Goal: Task Accomplishment & Management: Complete application form

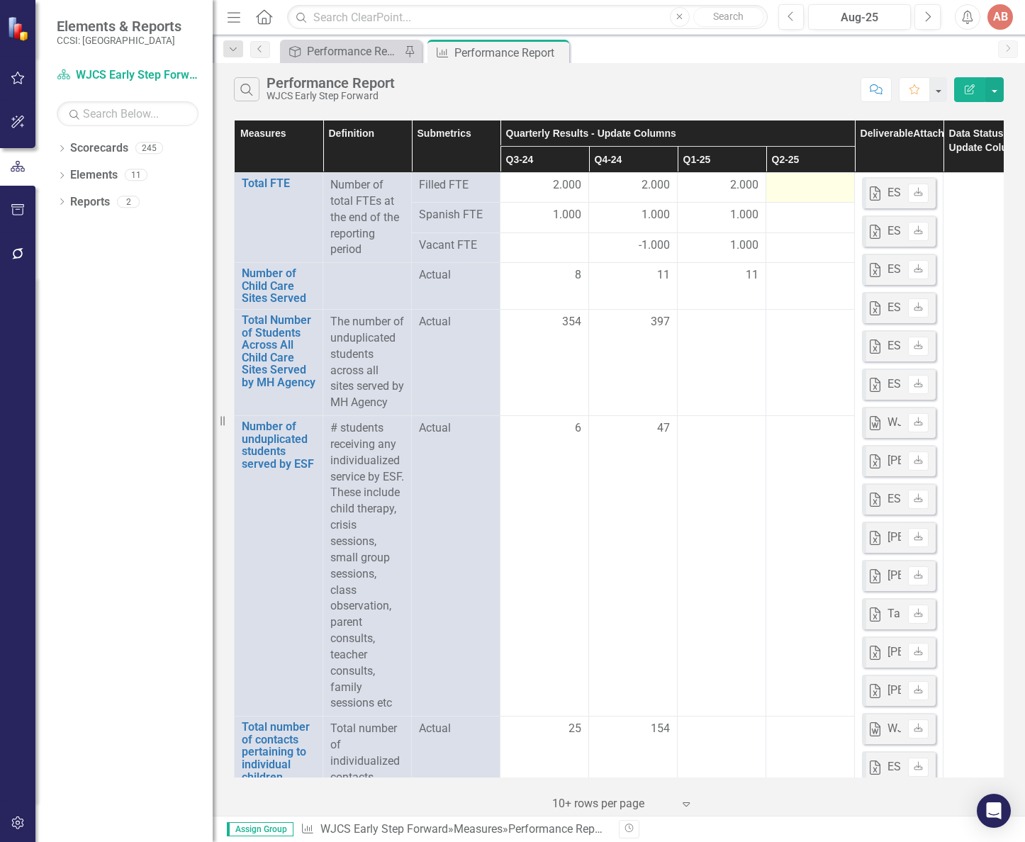
click at [772, 184] on td at bounding box center [810, 188] width 89 height 30
click at [804, 184] on div at bounding box center [810, 185] width 74 height 17
click at [786, 191] on div at bounding box center [810, 185] width 74 height 17
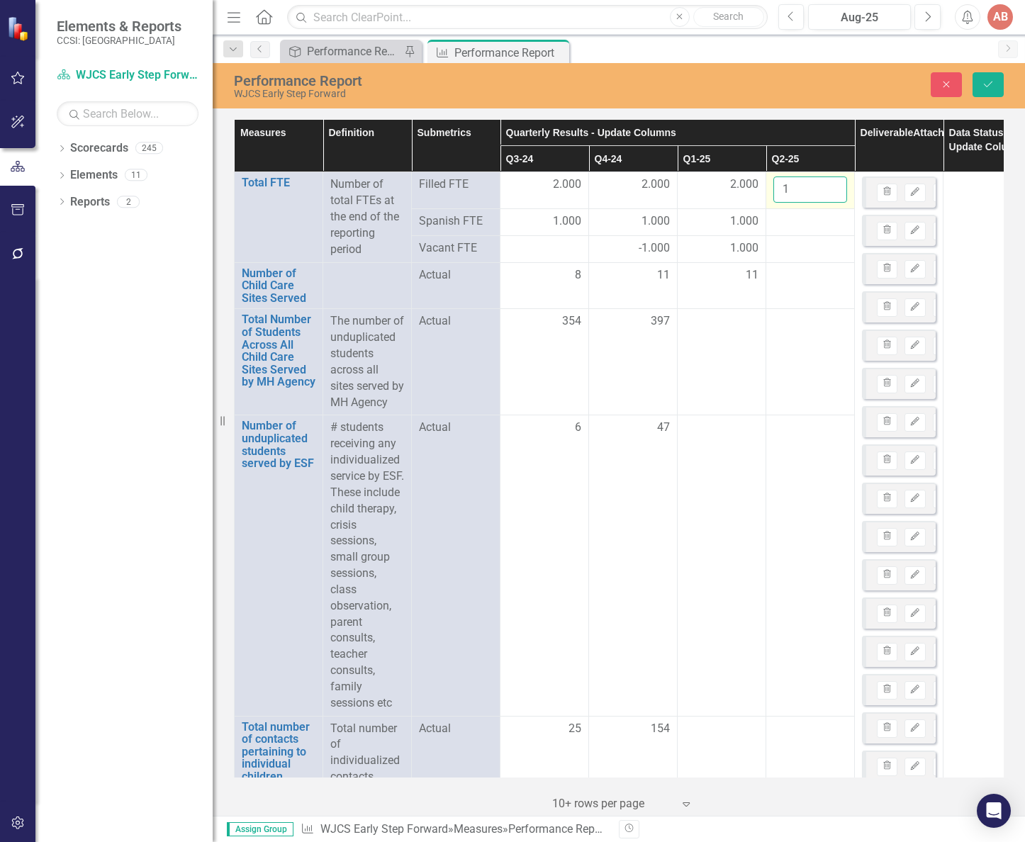
click at [837, 186] on input "1" at bounding box center [810, 189] width 74 height 26
drag, startPoint x: 835, startPoint y: 186, endPoint x: 826, endPoint y: 201, distance: 16.9
type input "2"
click at [833, 188] on input "2" at bounding box center [810, 189] width 74 height 26
click at [818, 222] on div at bounding box center [810, 221] width 74 height 17
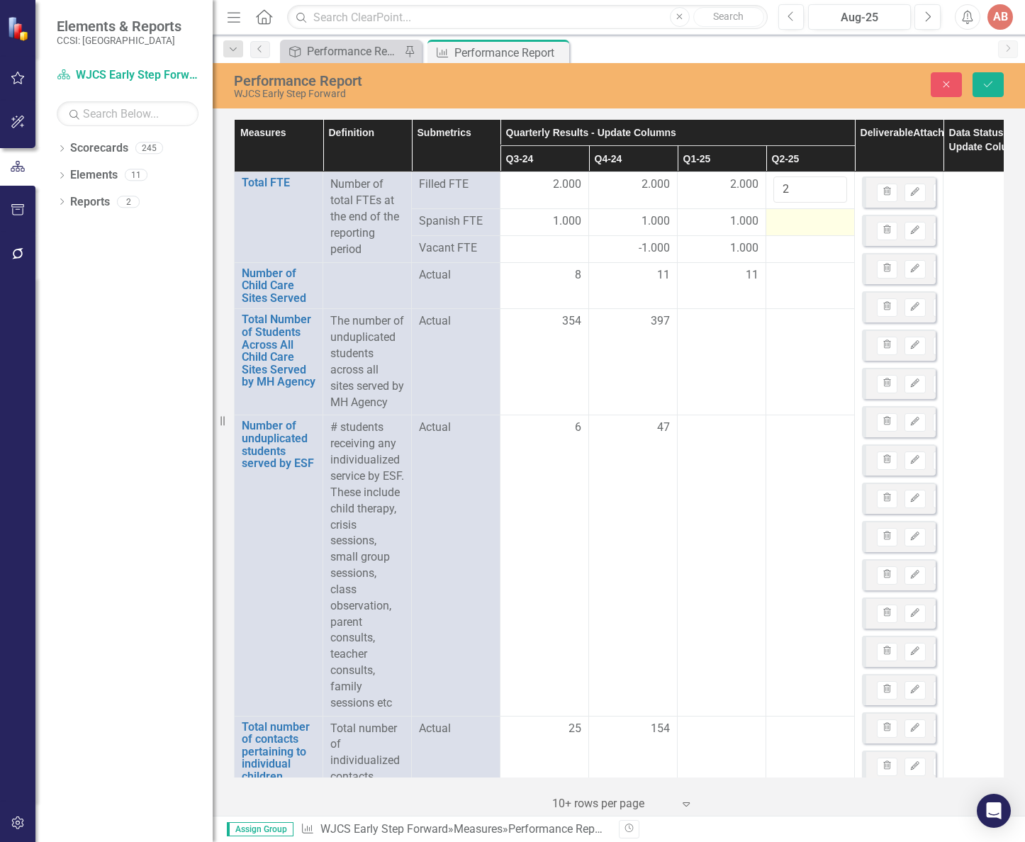
click at [827, 225] on div at bounding box center [810, 221] width 74 height 17
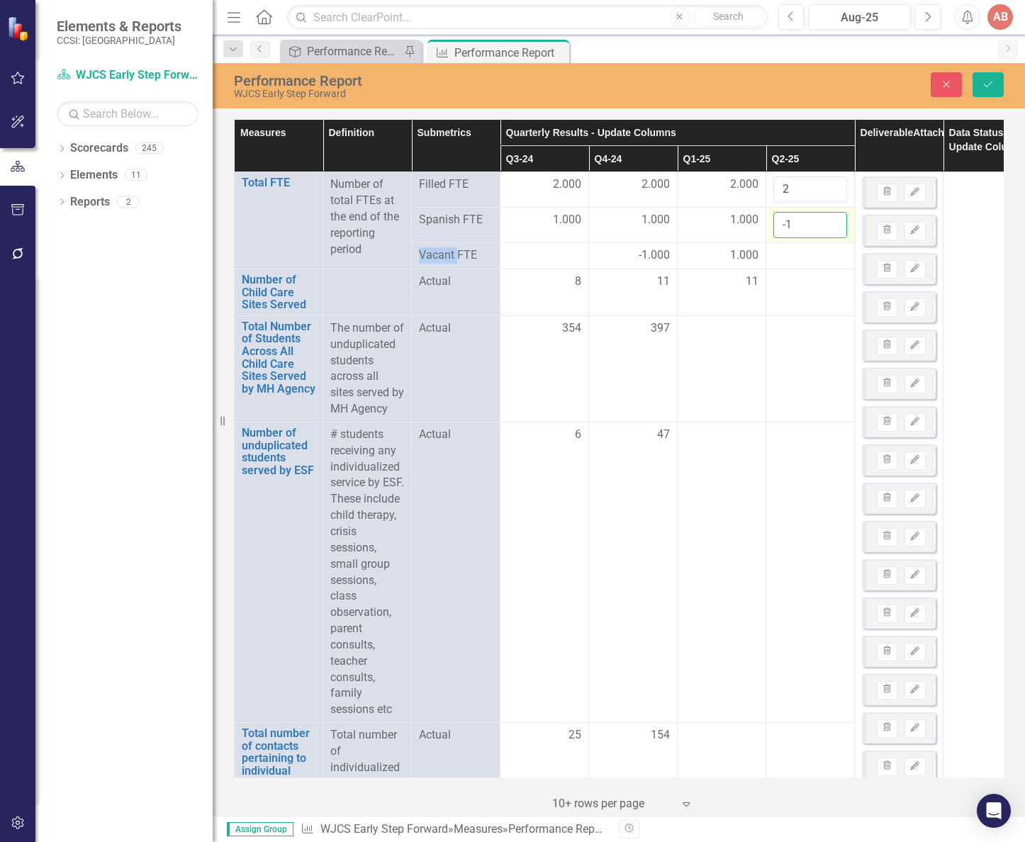
click at [833, 228] on input "-1" at bounding box center [810, 225] width 74 height 26
click at [833, 228] on input "-2" at bounding box center [810, 225] width 74 height 26
click at [831, 222] on input "-1" at bounding box center [810, 225] width 74 height 26
click at [831, 222] on input "0" at bounding box center [810, 225] width 74 height 26
type input "1"
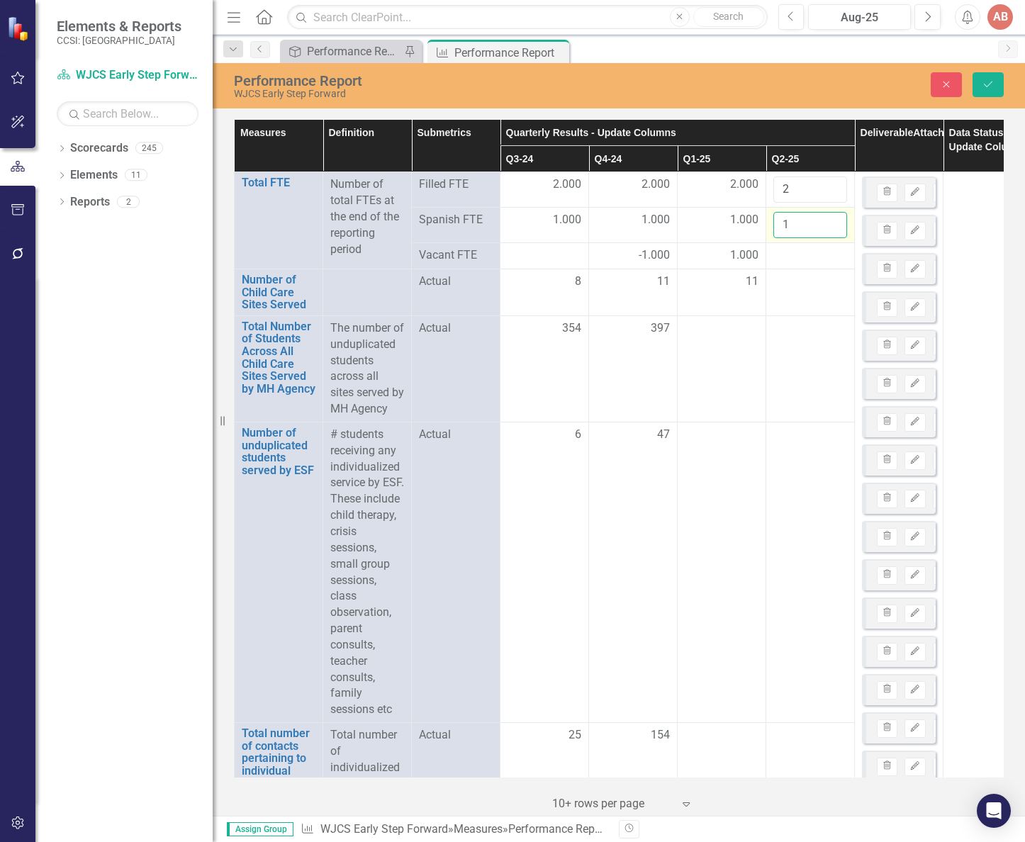
click at [832, 218] on input "1" at bounding box center [810, 225] width 74 height 26
click at [814, 259] on div at bounding box center [810, 255] width 74 height 17
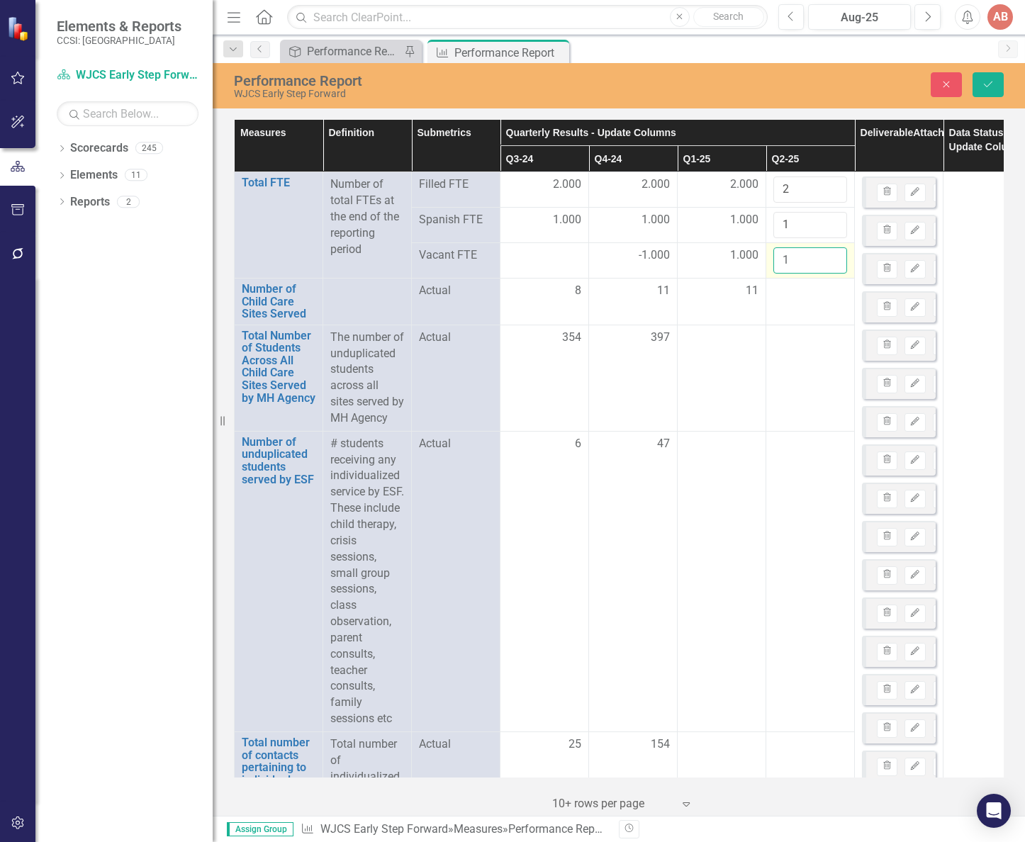
type input "1"
click at [828, 255] on input "1" at bounding box center [810, 260] width 74 height 26
click at [799, 305] on td at bounding box center [810, 301] width 89 height 47
click at [811, 302] on td at bounding box center [810, 301] width 89 height 47
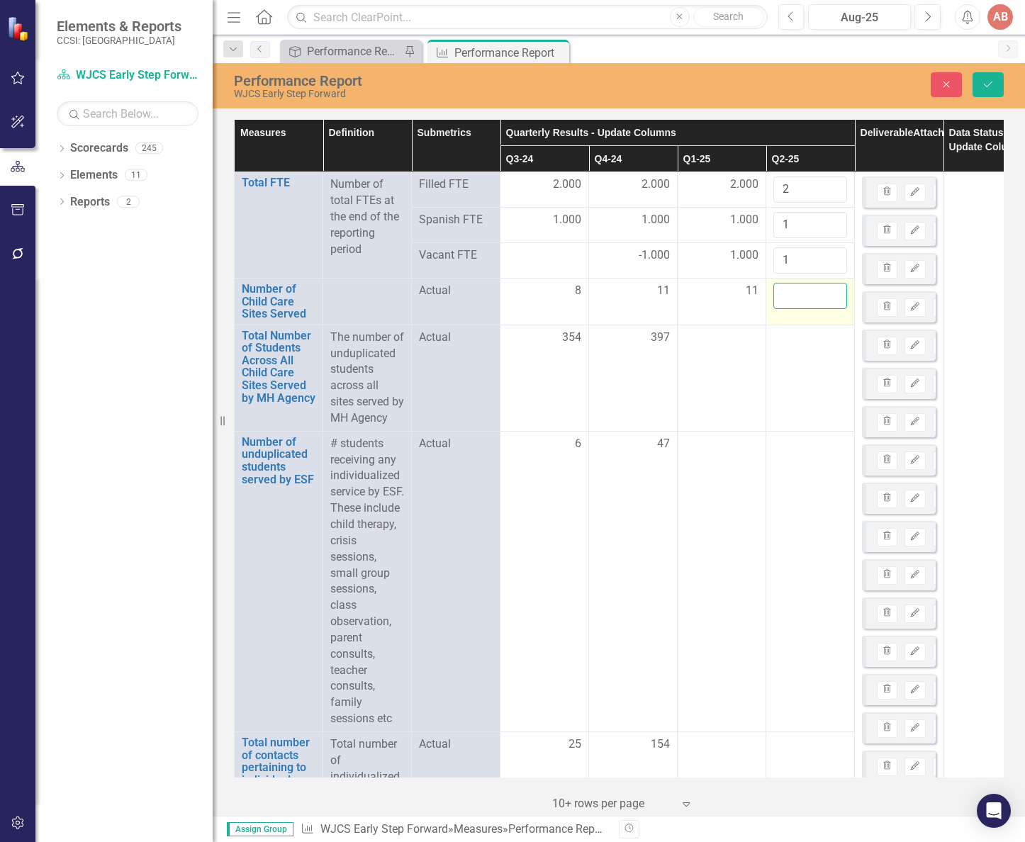
click at [819, 296] on input "number" at bounding box center [810, 296] width 74 height 26
type input "14"
click at [793, 342] on div at bounding box center [810, 338] width 74 height 17
click at [790, 356] on td at bounding box center [810, 378] width 89 height 106
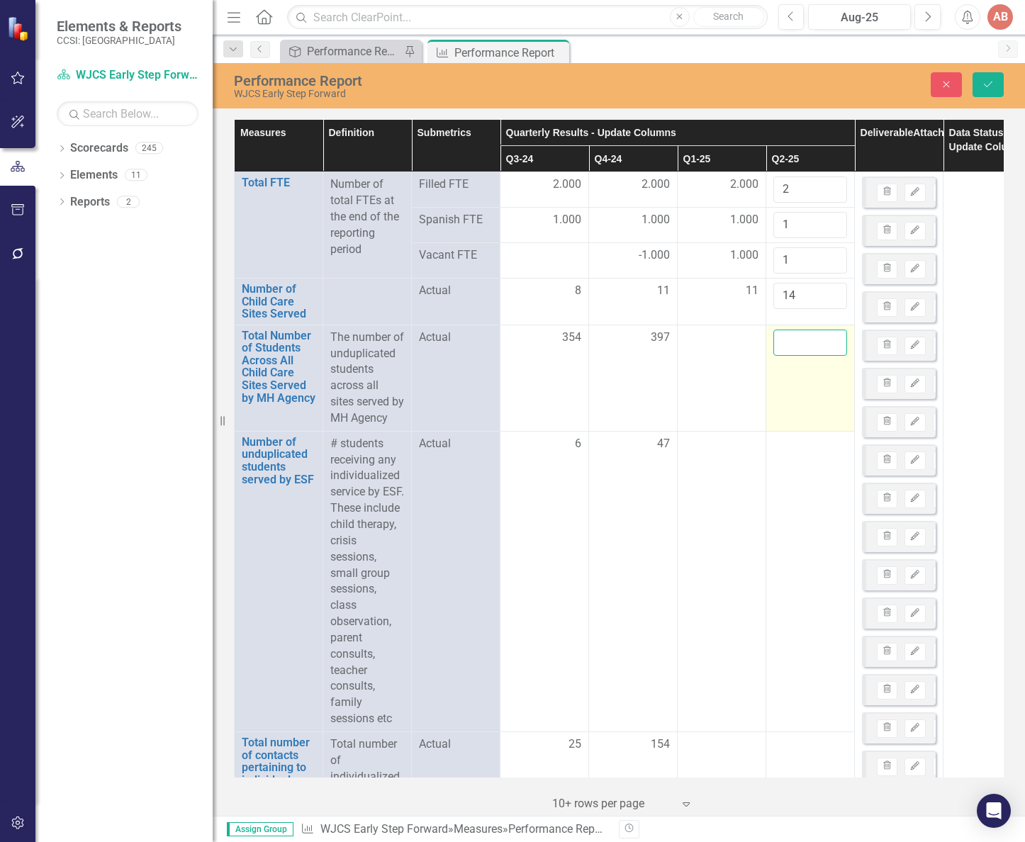
click at [808, 351] on input "number" at bounding box center [810, 343] width 74 height 26
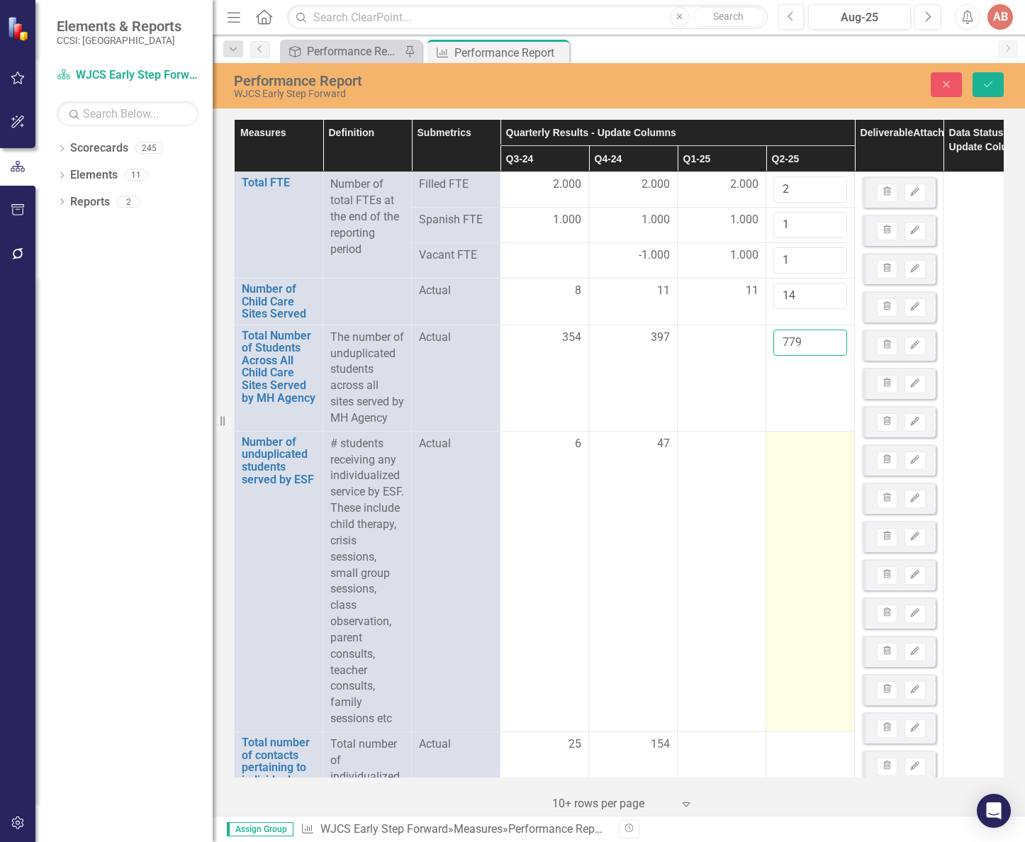
type input "779"
click at [811, 519] on td at bounding box center [810, 581] width 89 height 300
click at [809, 514] on td at bounding box center [810, 581] width 89 height 300
click at [800, 462] on input "number" at bounding box center [810, 449] width 74 height 26
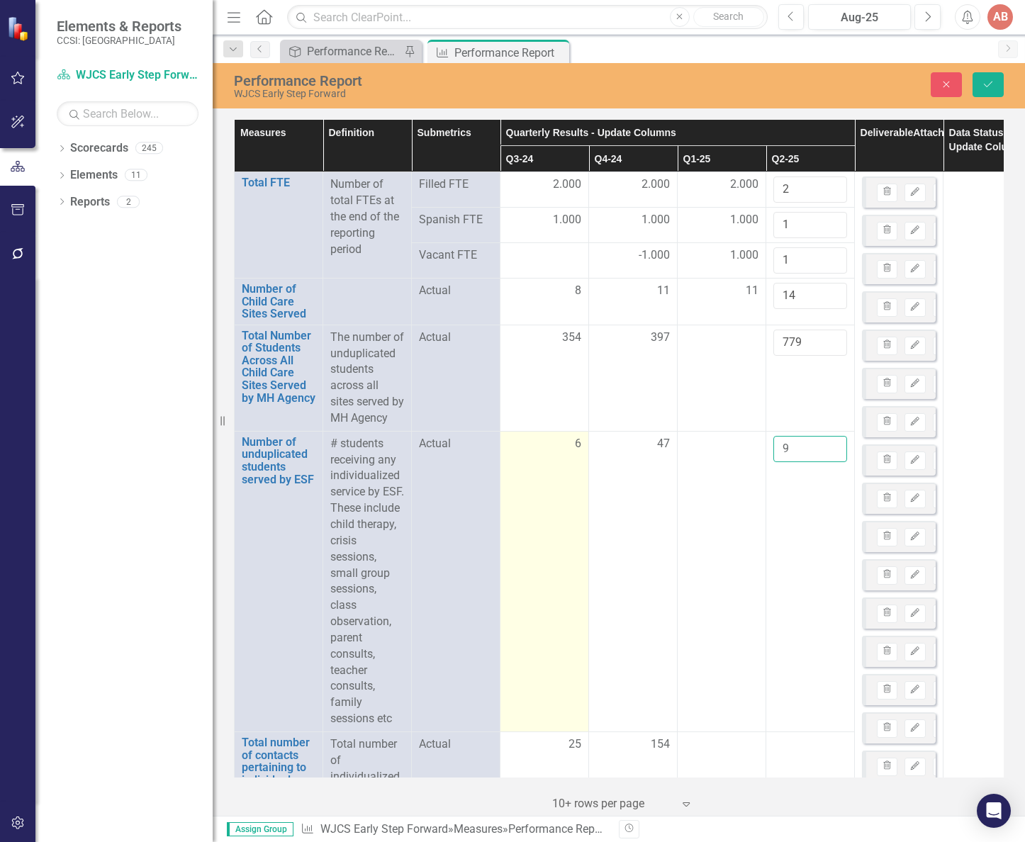
scroll to position [213, 0]
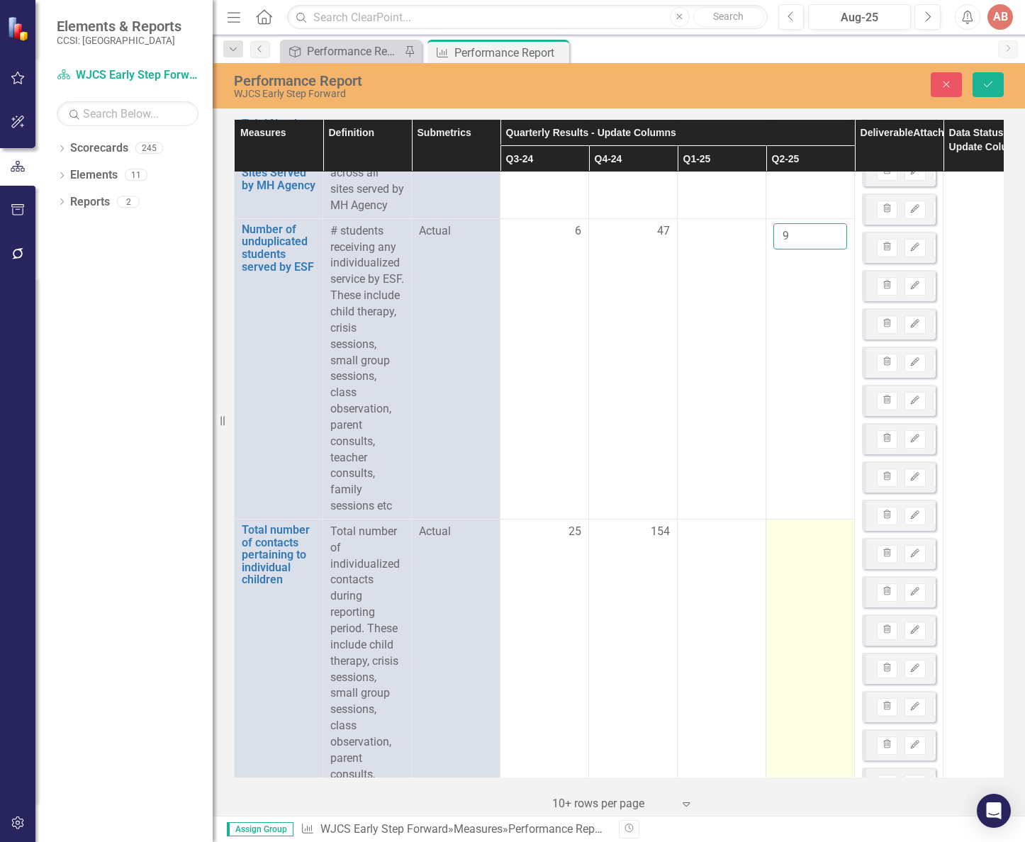
type input "9"
click at [828, 579] on td at bounding box center [810, 685] width 89 height 333
click at [799, 572] on td at bounding box center [810, 685] width 89 height 333
click at [800, 571] on td at bounding box center [810, 685] width 89 height 333
click at [797, 550] on input "number" at bounding box center [810, 537] width 74 height 26
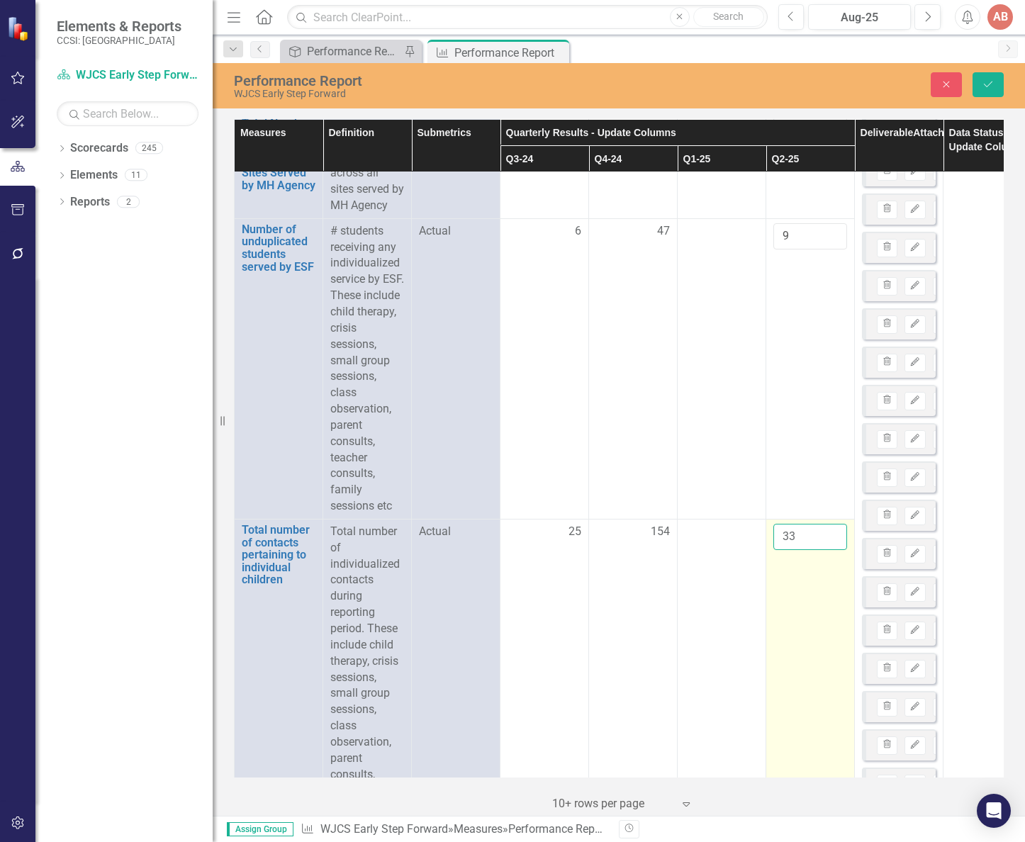
scroll to position [496, 0]
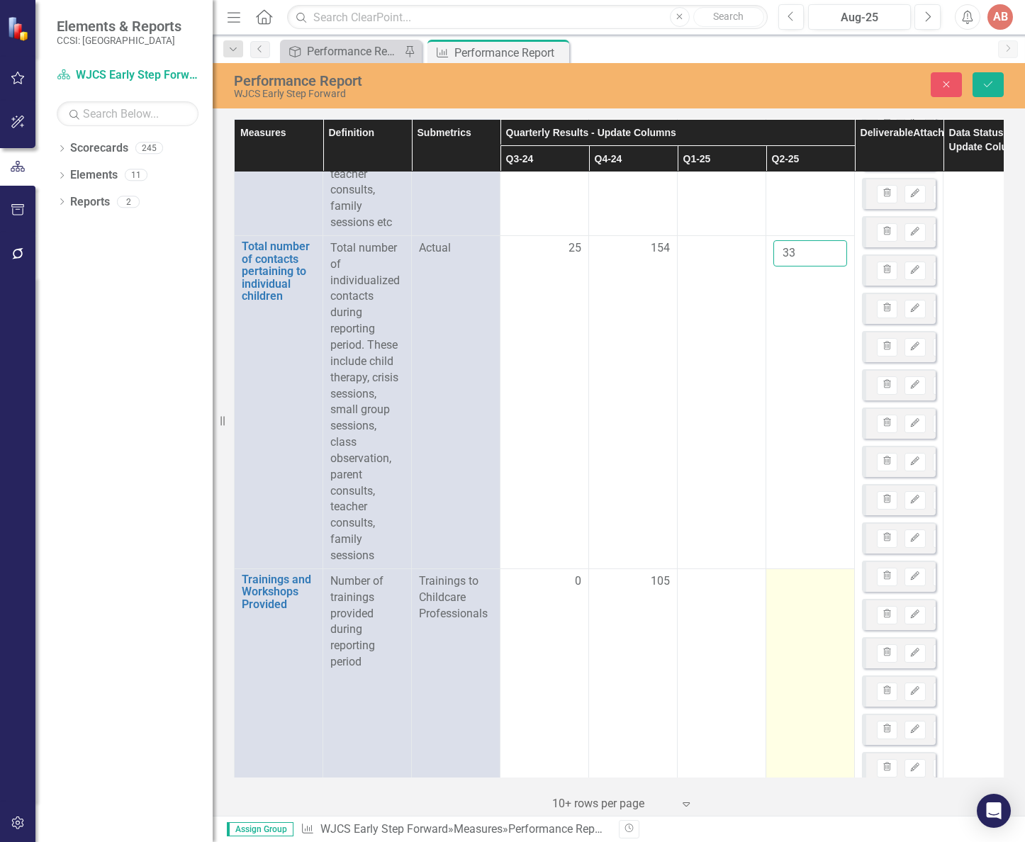
type input "33"
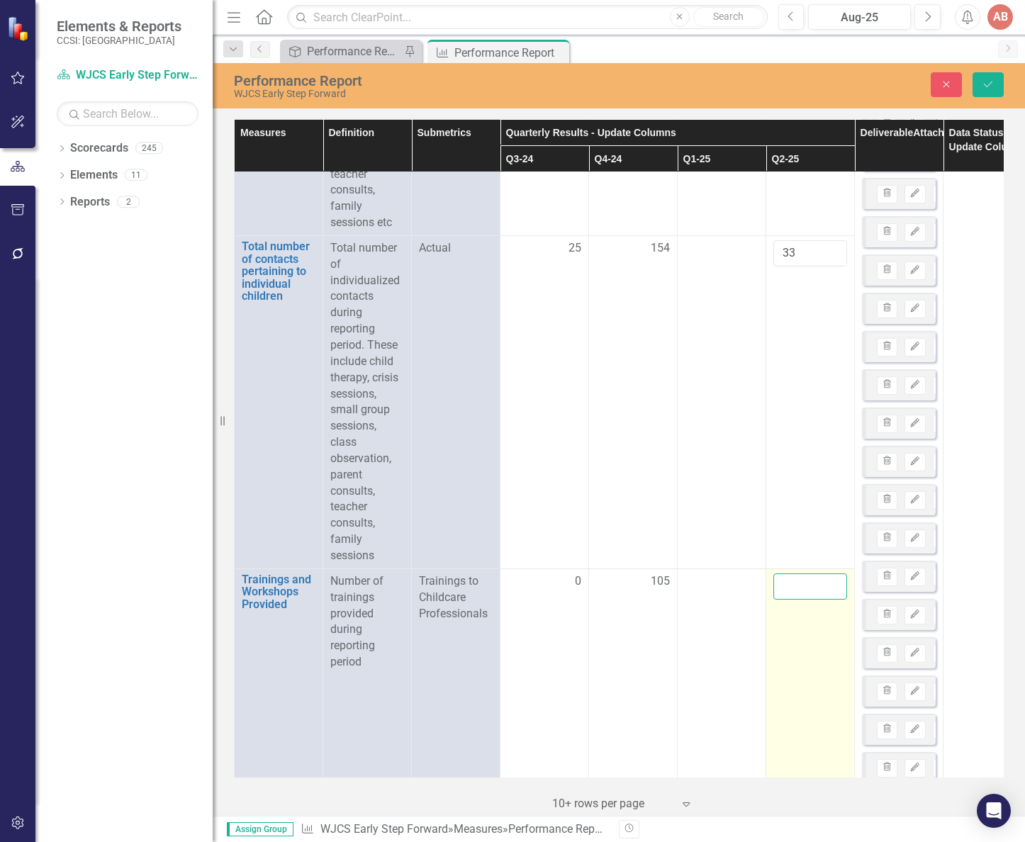
click at [797, 600] on input "number" at bounding box center [810, 586] width 74 height 26
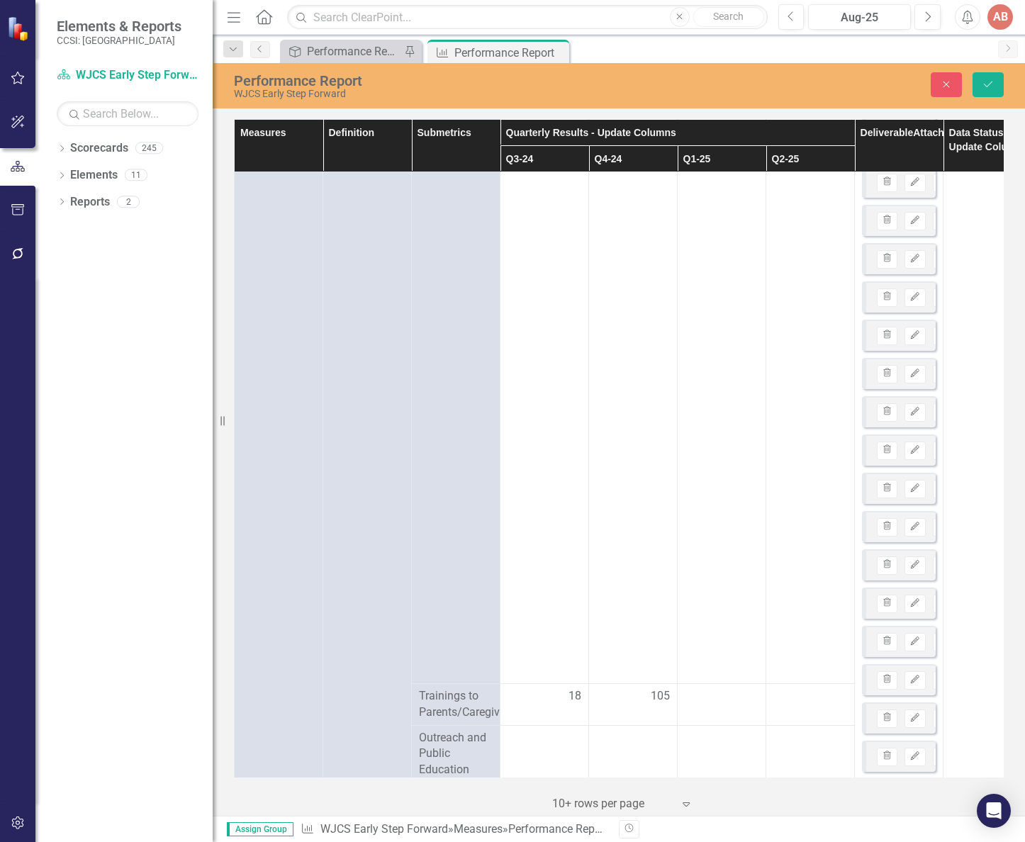
scroll to position [2483, 0]
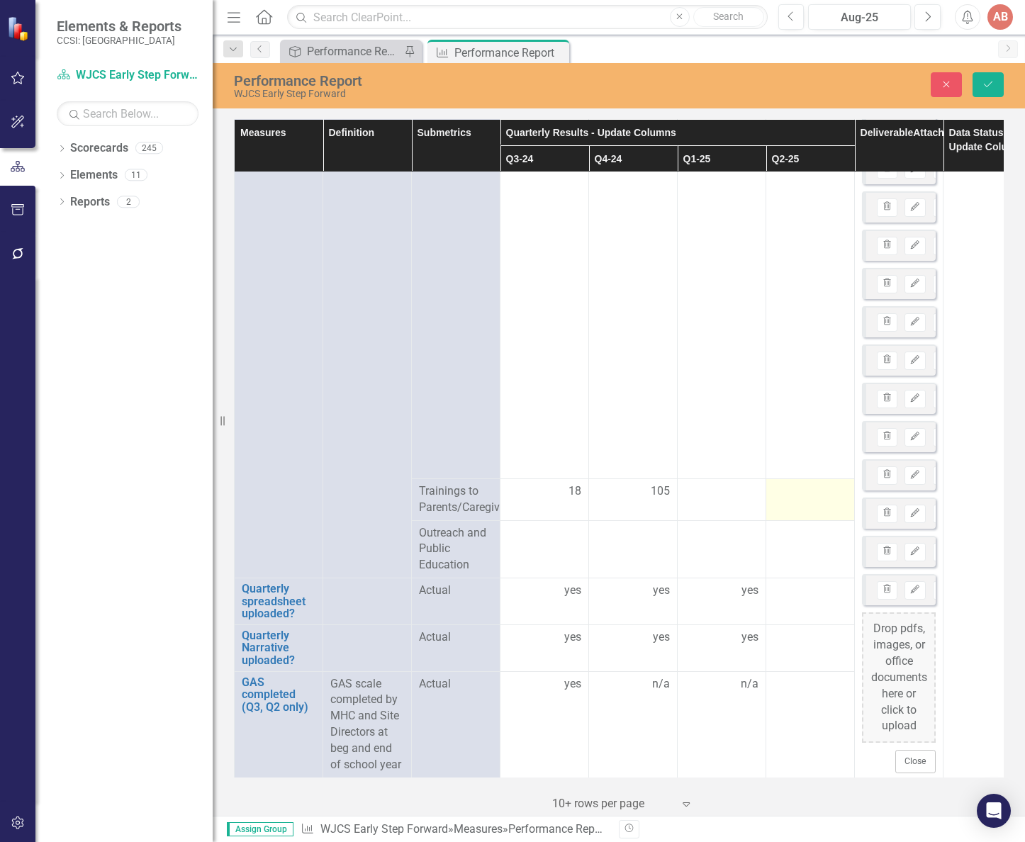
type input "34"
click at [817, 494] on td at bounding box center [810, 499] width 89 height 42
click at [818, 493] on td at bounding box center [810, 499] width 89 height 42
click at [818, 492] on input "number" at bounding box center [810, 496] width 74 height 26
type input "0"
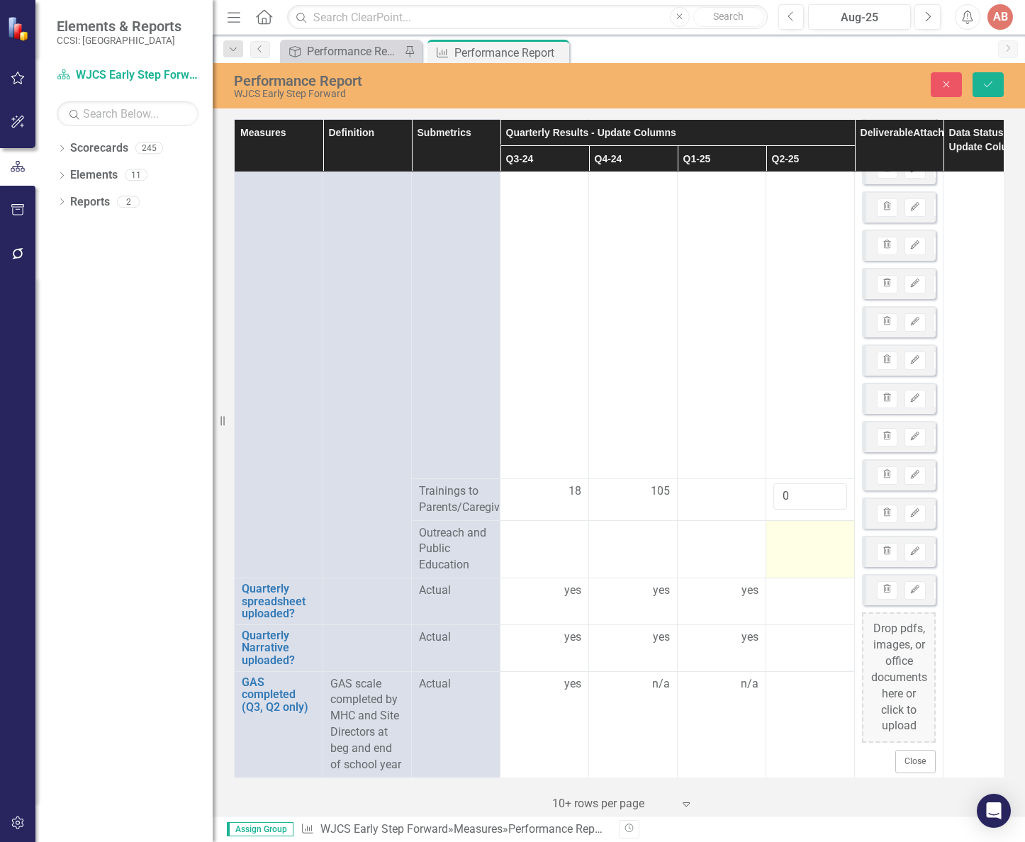
click at [809, 531] on div at bounding box center [810, 533] width 74 height 17
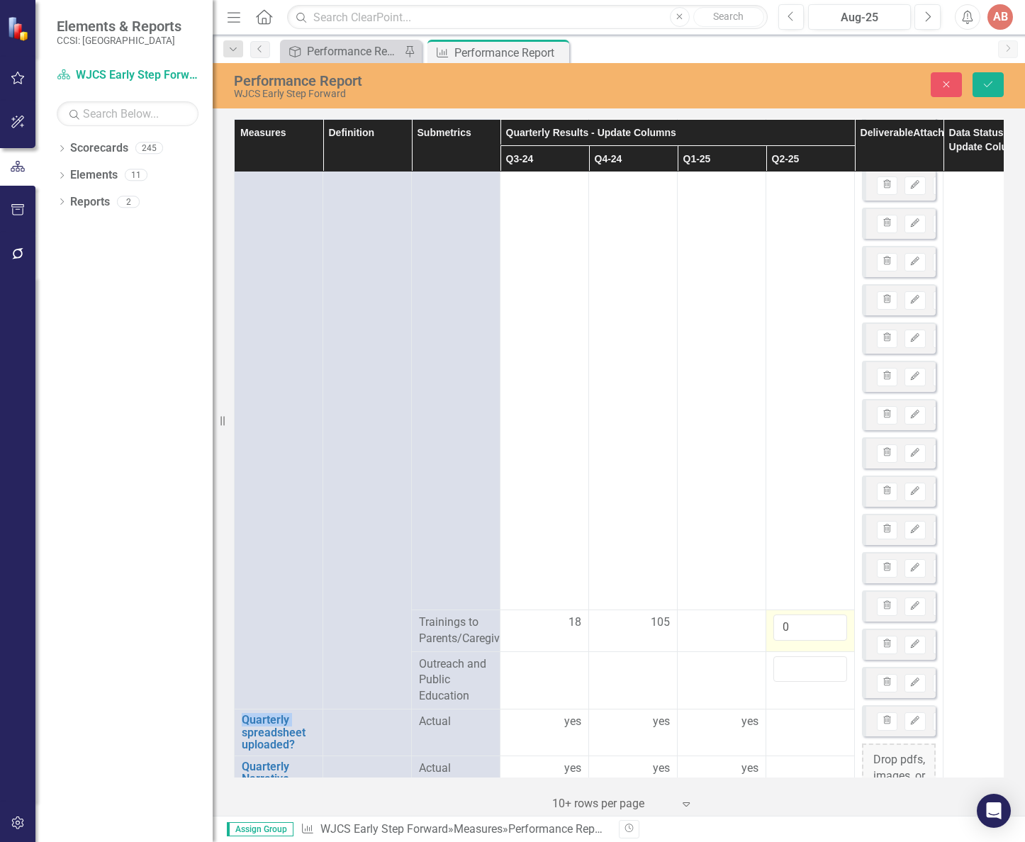
scroll to position [2412, 0]
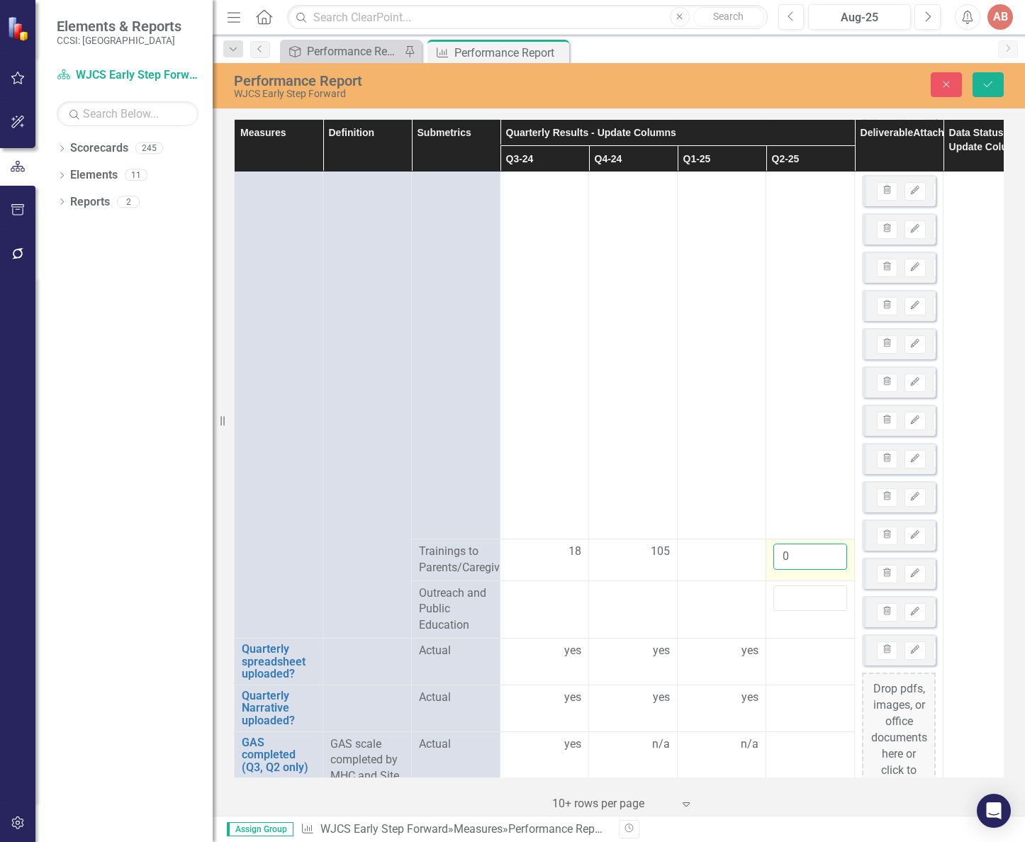
click at [799, 554] on input "0" at bounding box center [810, 557] width 74 height 26
type input "34"
click at [794, 592] on input "number" at bounding box center [810, 598] width 74 height 26
type input "0"
click at [796, 675] on td at bounding box center [810, 661] width 89 height 47
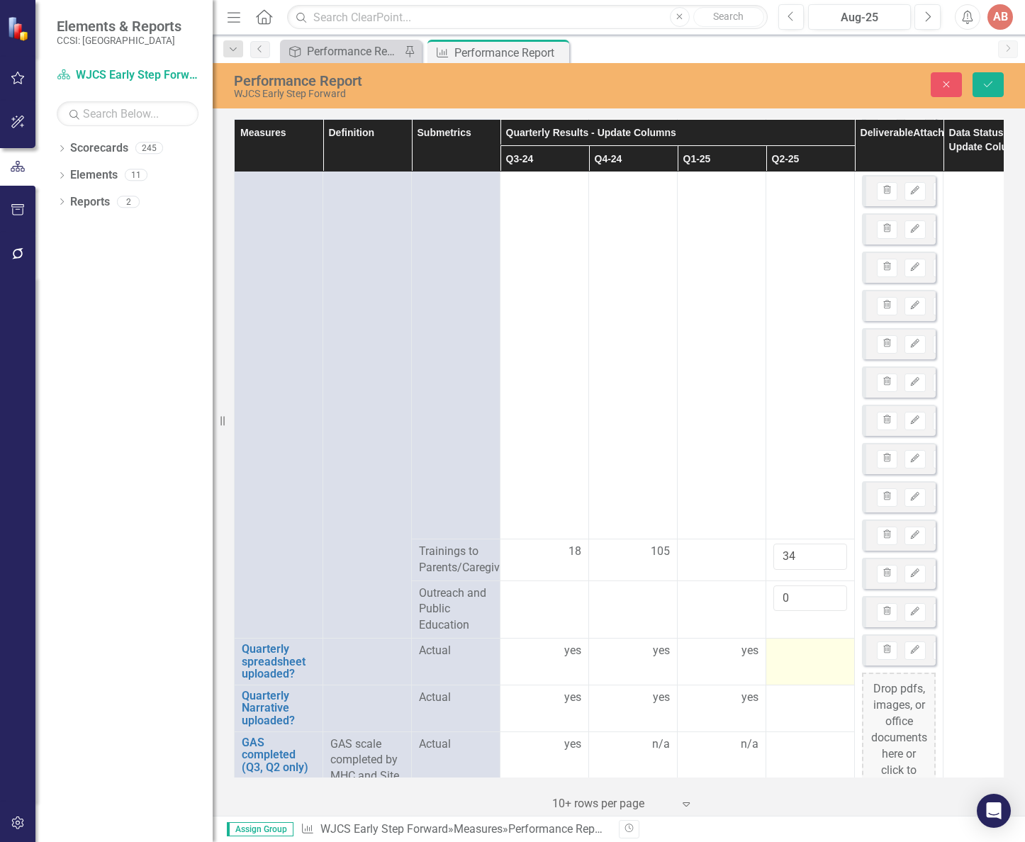
click at [795, 668] on td at bounding box center [810, 661] width 89 height 47
click at [821, 656] on input "text" at bounding box center [810, 656] width 74 height 26
type input "yes"
click at [772, 704] on td at bounding box center [810, 708] width 89 height 47
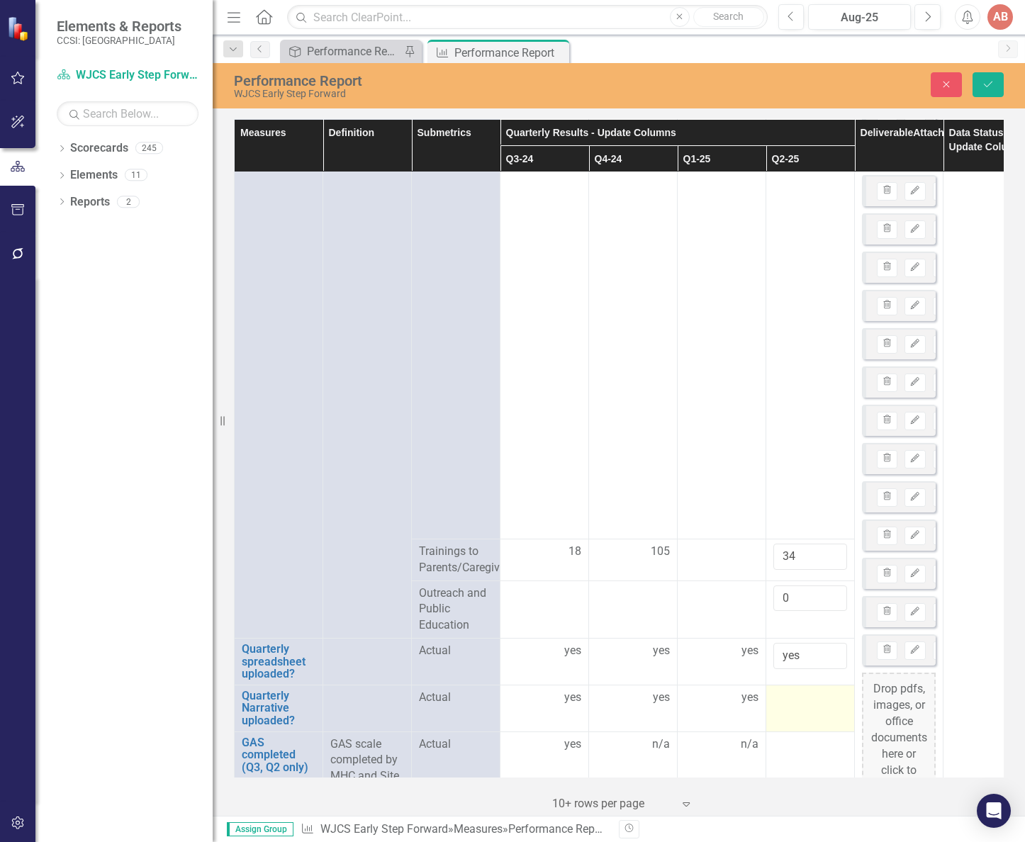
click at [784, 708] on td at bounding box center [810, 708] width 89 height 47
click at [799, 704] on input "text" at bounding box center [810, 703] width 74 height 26
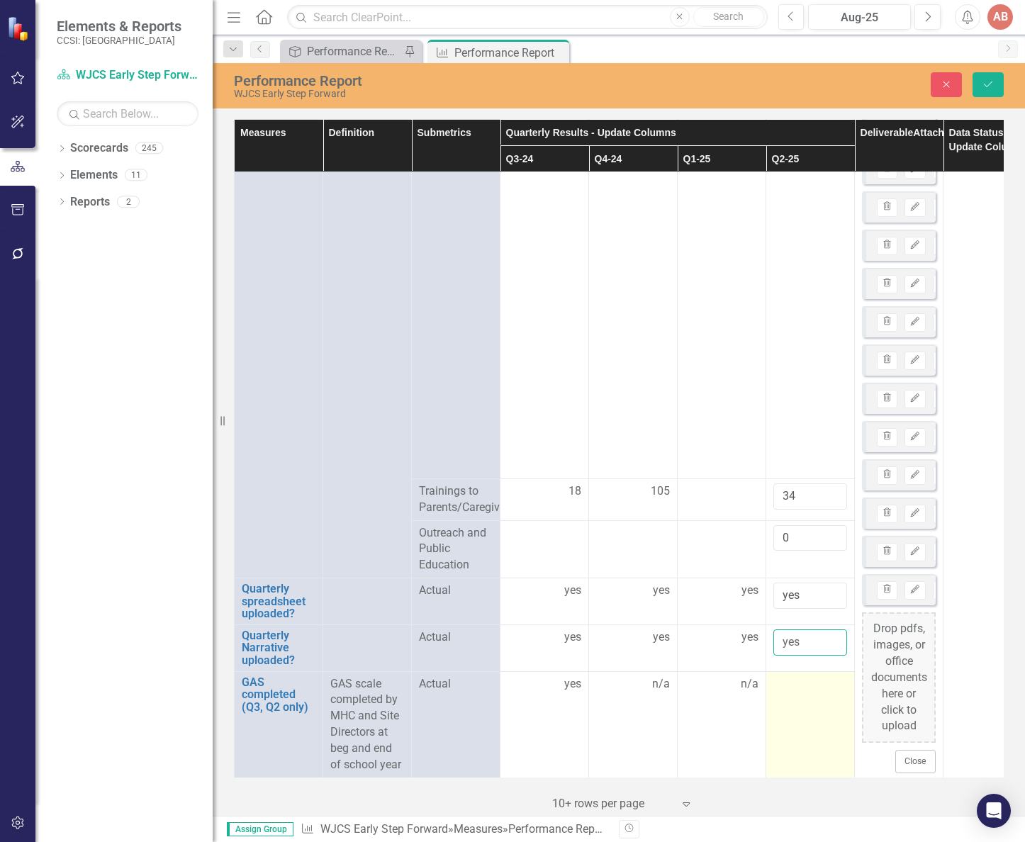
type input "yes"
click at [794, 682] on td at bounding box center [810, 724] width 89 height 106
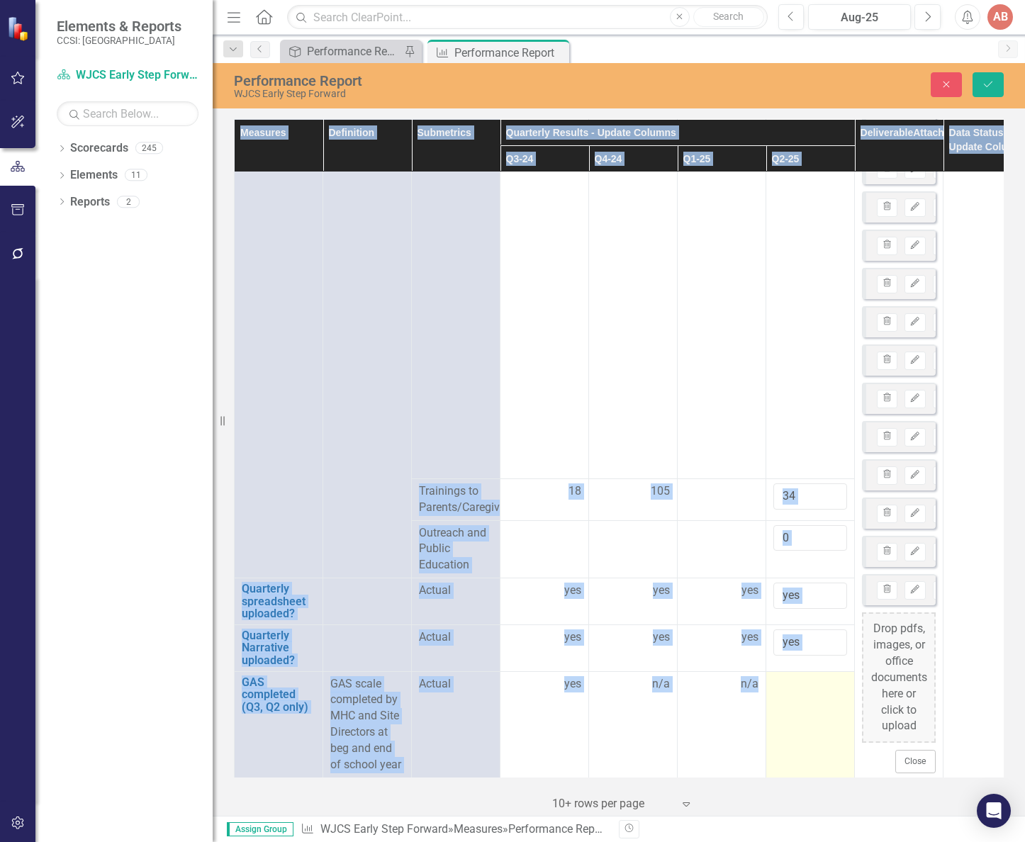
click at [794, 682] on td at bounding box center [810, 724] width 89 height 106
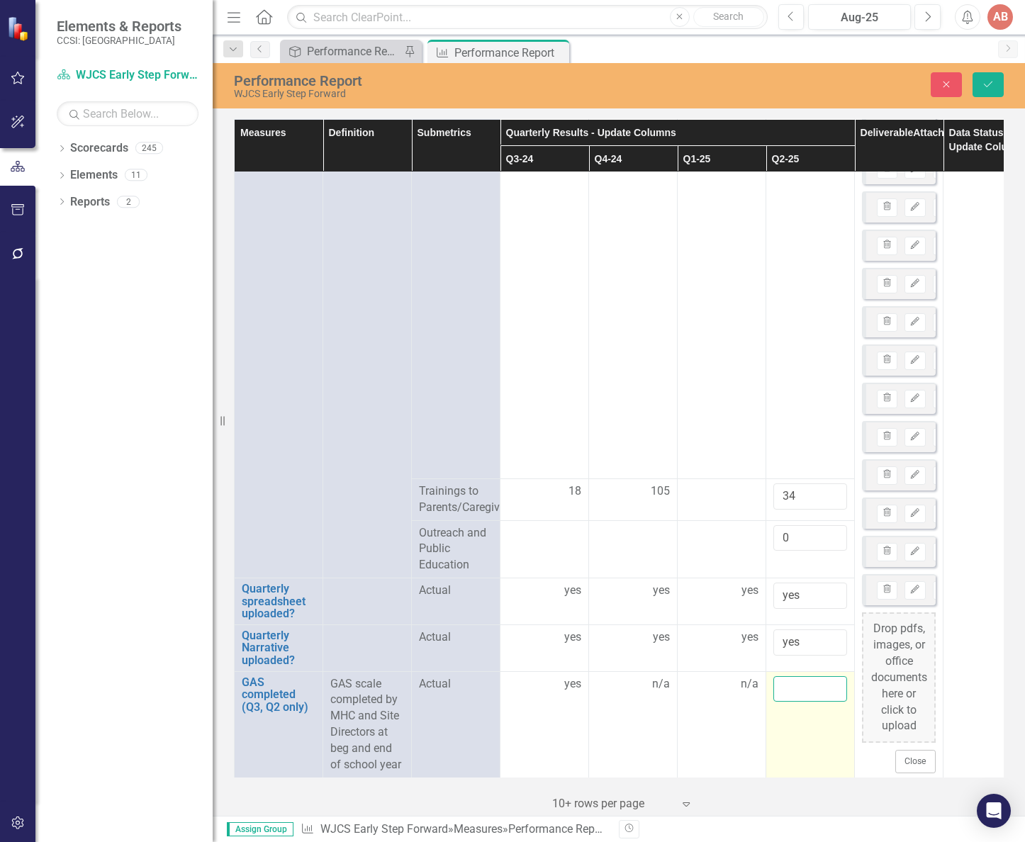
click at [797, 677] on input "text" at bounding box center [810, 689] width 74 height 26
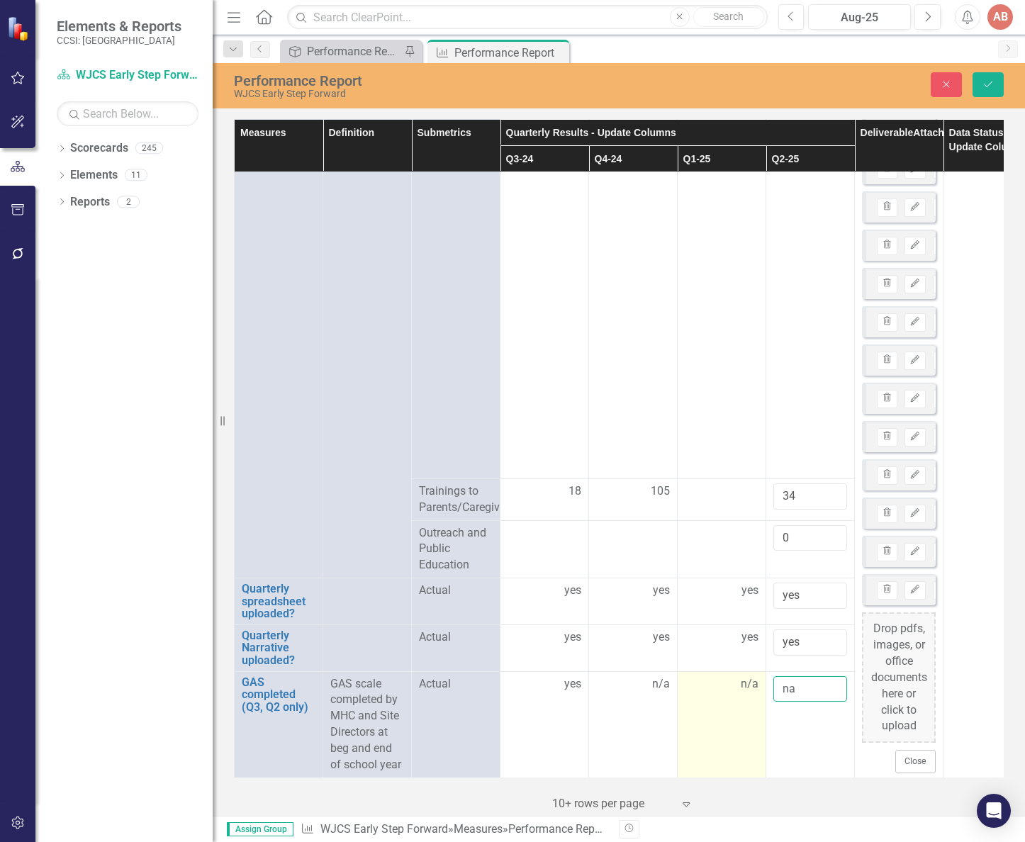
type input "na"
click at [704, 726] on td "n/a" at bounding box center [721, 724] width 89 height 106
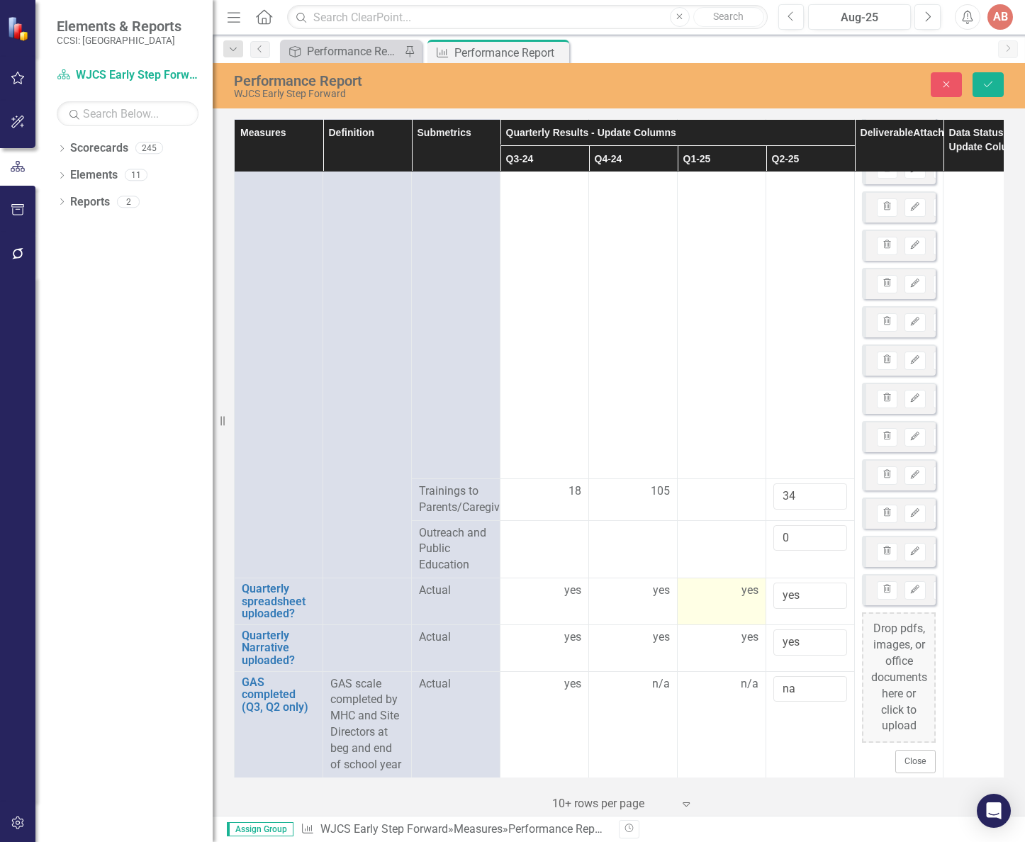
click at [741, 612] on td "yes" at bounding box center [721, 601] width 89 height 47
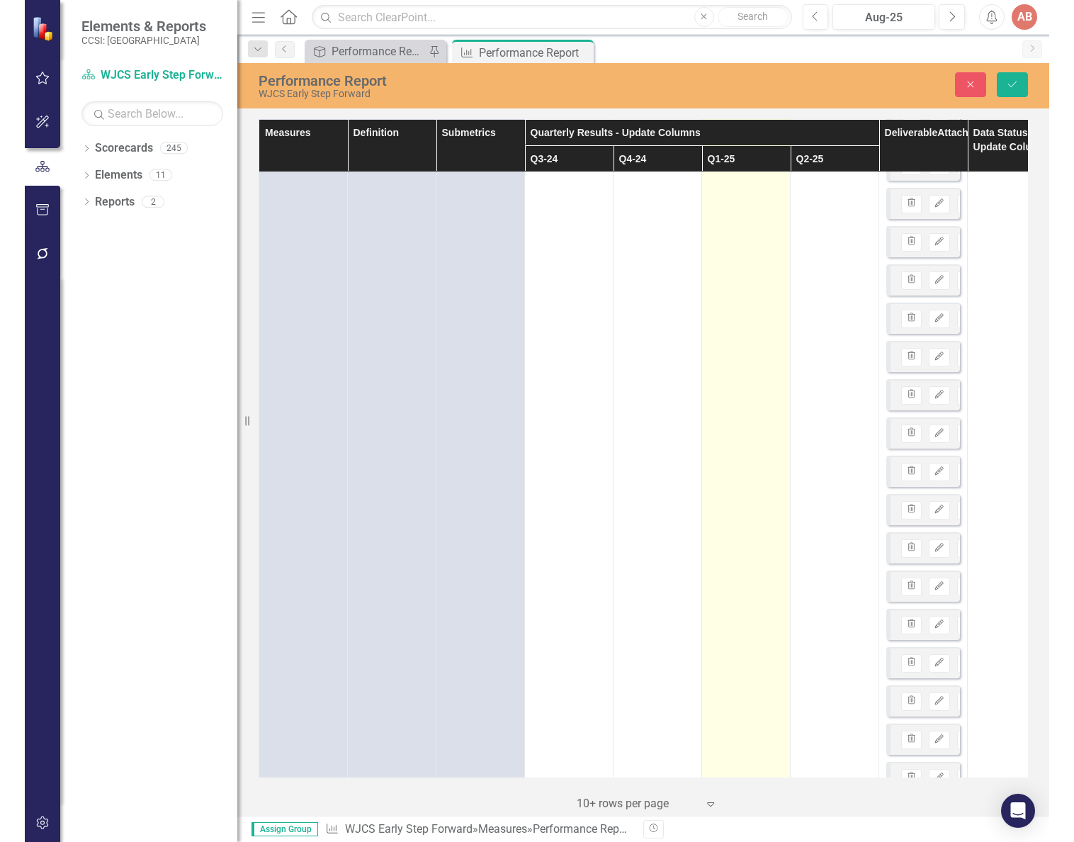
scroll to position [570, 0]
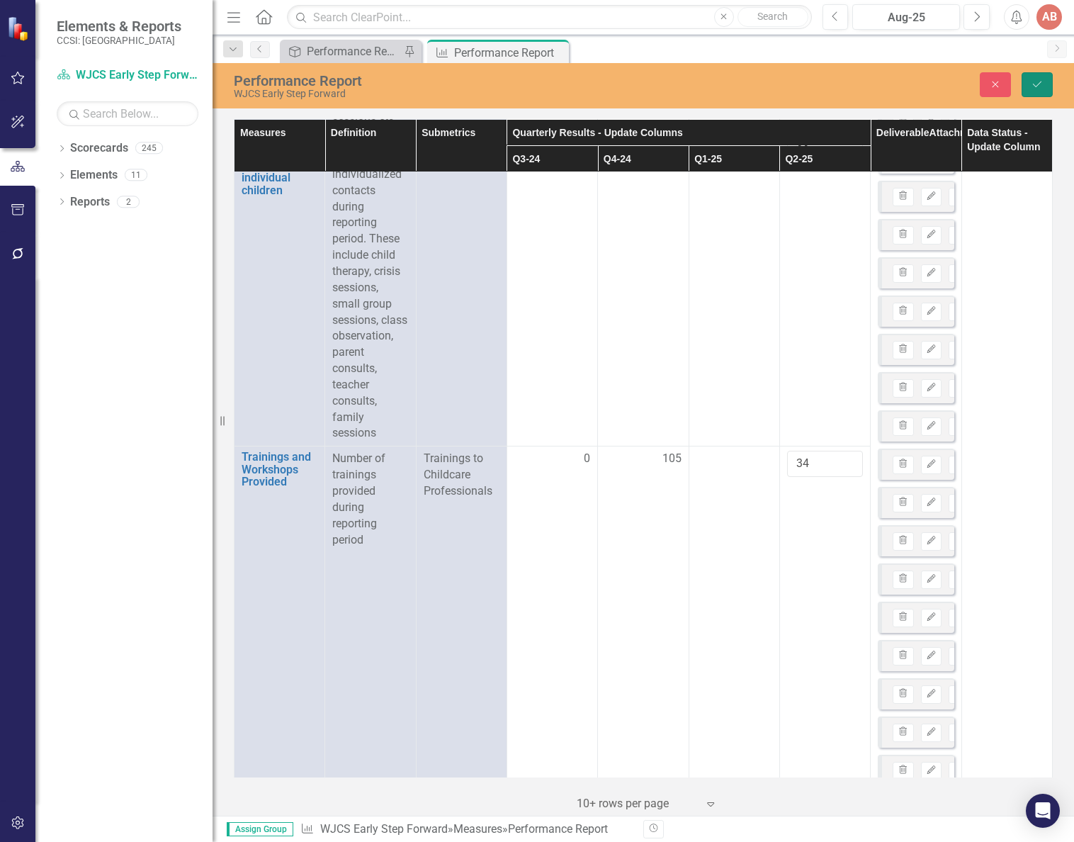
click at [1024, 85] on icon "Save" at bounding box center [1037, 84] width 13 height 10
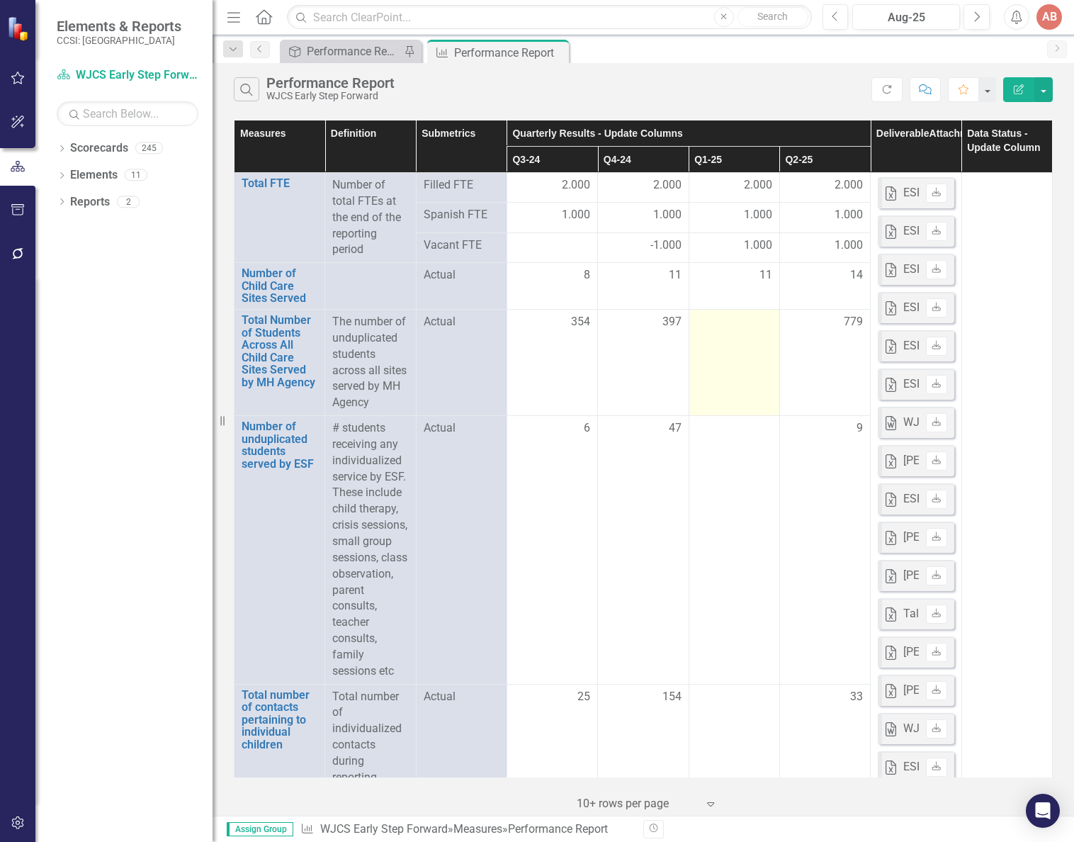
click at [726, 375] on td at bounding box center [734, 363] width 91 height 106
click at [725, 374] on td at bounding box center [734, 363] width 91 height 106
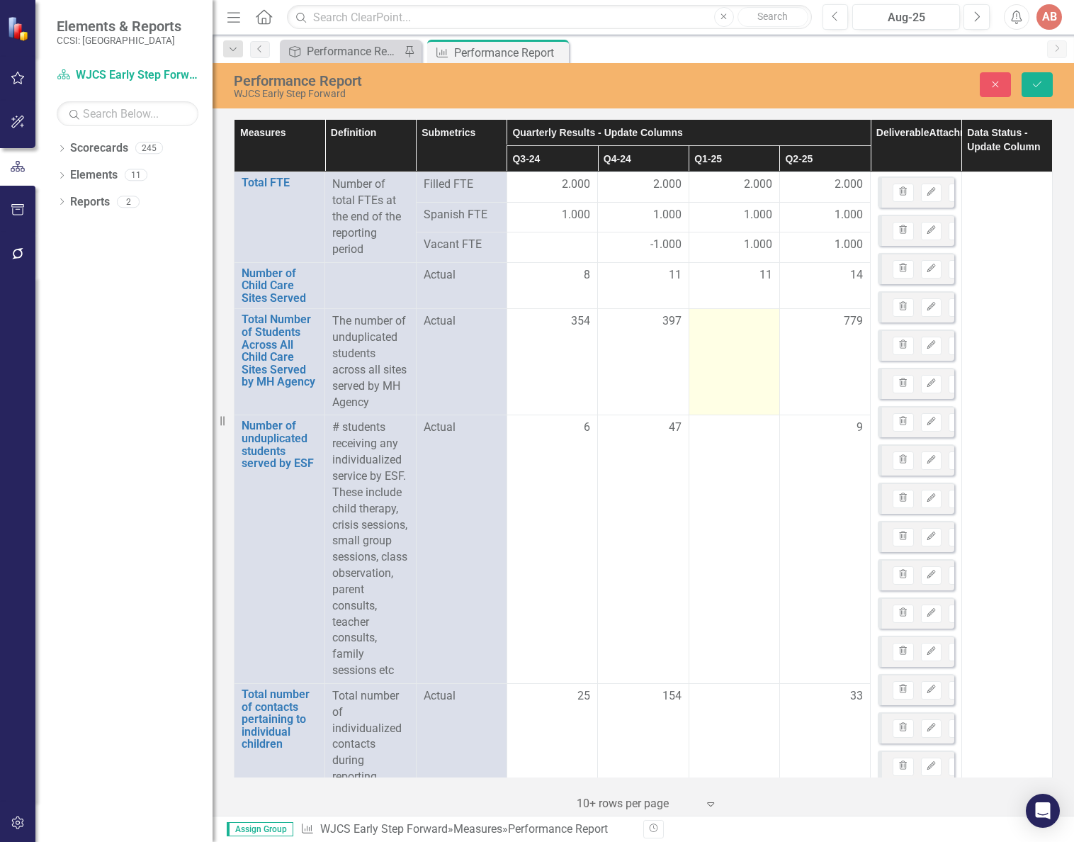
click at [725, 374] on td at bounding box center [734, 362] width 91 height 106
click at [751, 84] on div "Close Save" at bounding box center [895, 84] width 338 height 25
click at [734, 349] on td at bounding box center [734, 362] width 91 height 106
click at [728, 333] on input "number" at bounding box center [735, 326] width 76 height 26
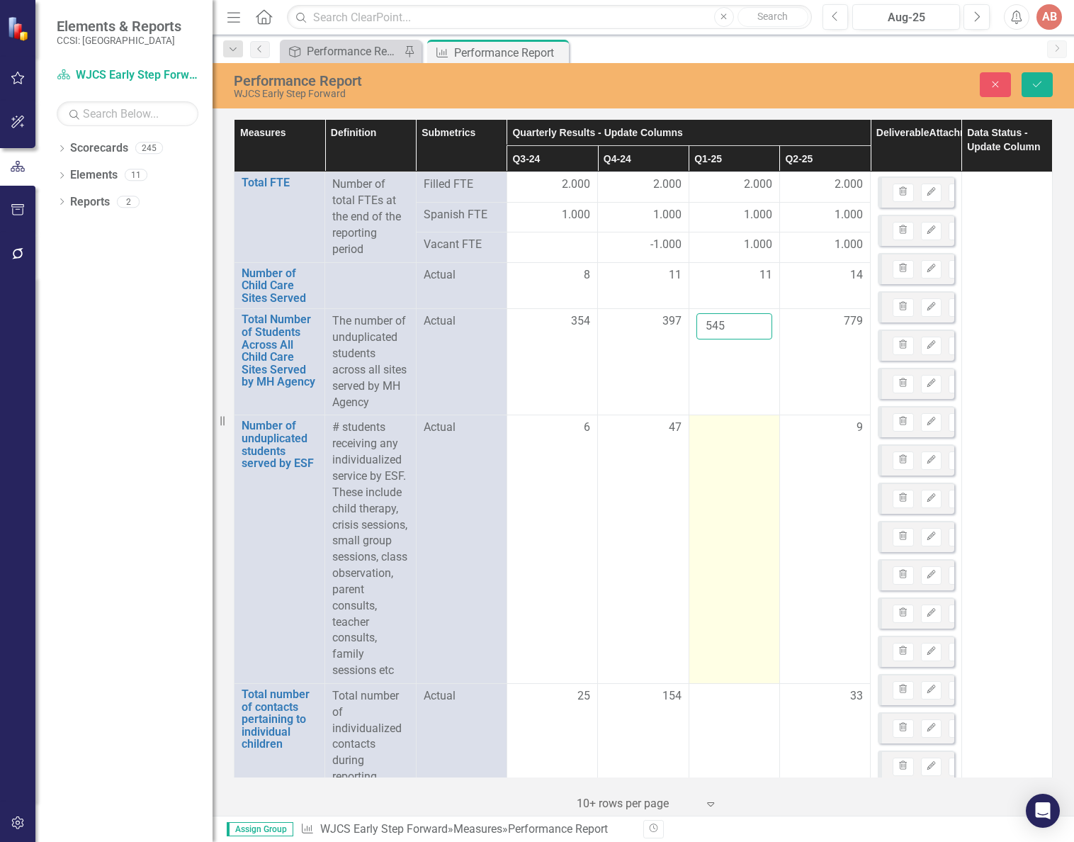
type input "545"
click at [726, 430] on div at bounding box center [735, 428] width 76 height 17
click at [721, 434] on div at bounding box center [735, 428] width 76 height 17
click at [716, 432] on input "number" at bounding box center [735, 433] width 76 height 26
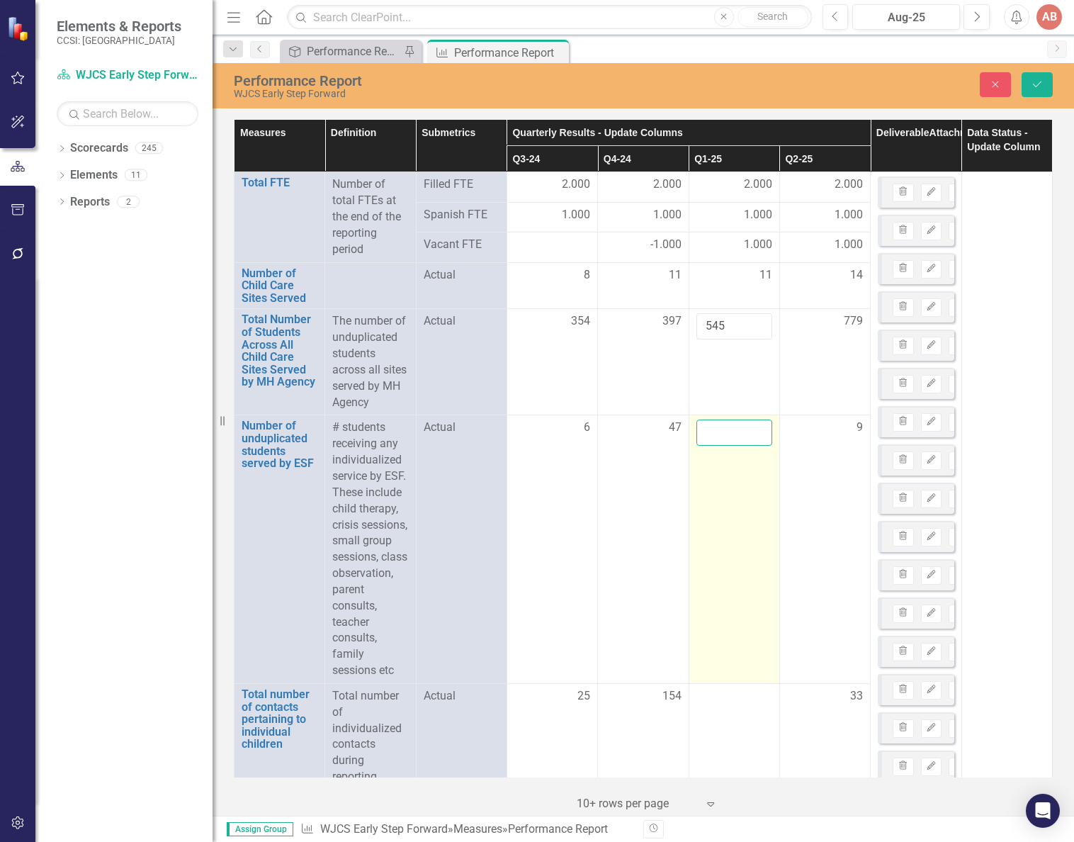
click at [716, 432] on input "number" at bounding box center [735, 433] width 76 height 26
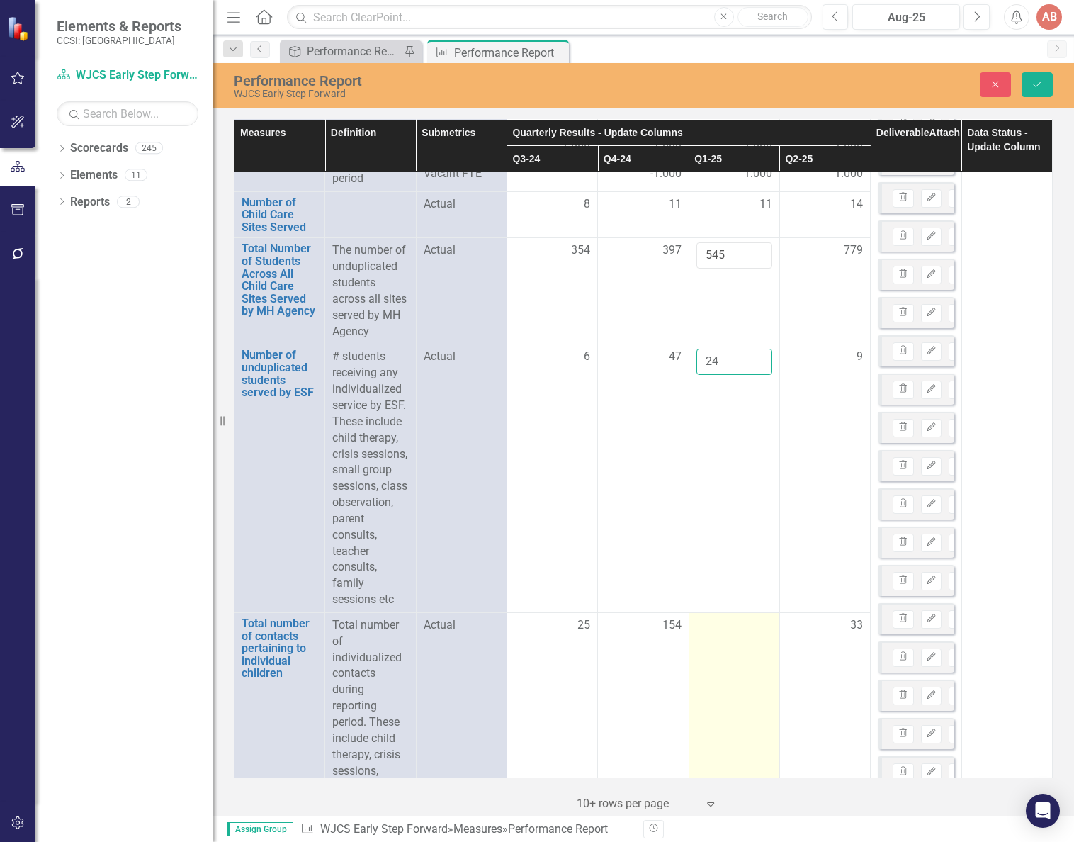
type input "24"
click at [723, 700] on td at bounding box center [734, 770] width 91 height 317
click at [720, 684] on td at bounding box center [734, 770] width 91 height 317
click at [715, 643] on input "number" at bounding box center [735, 630] width 76 height 26
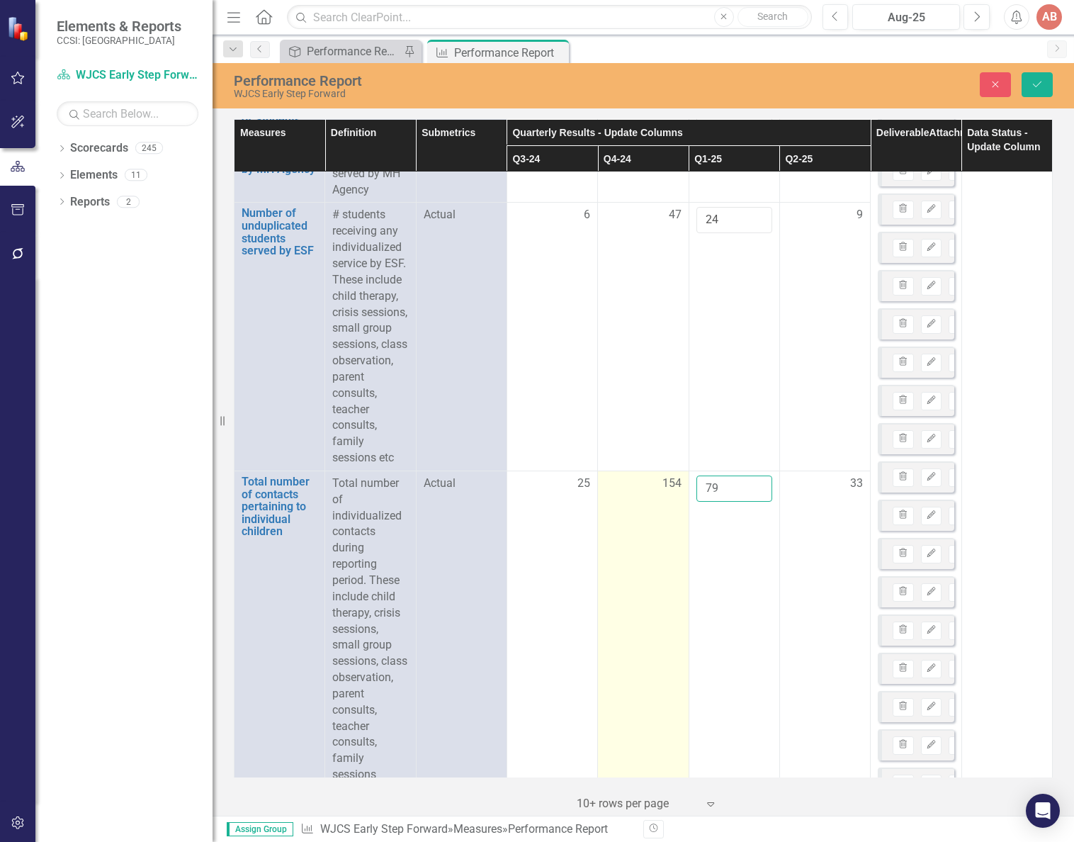
scroll to position [354, 0]
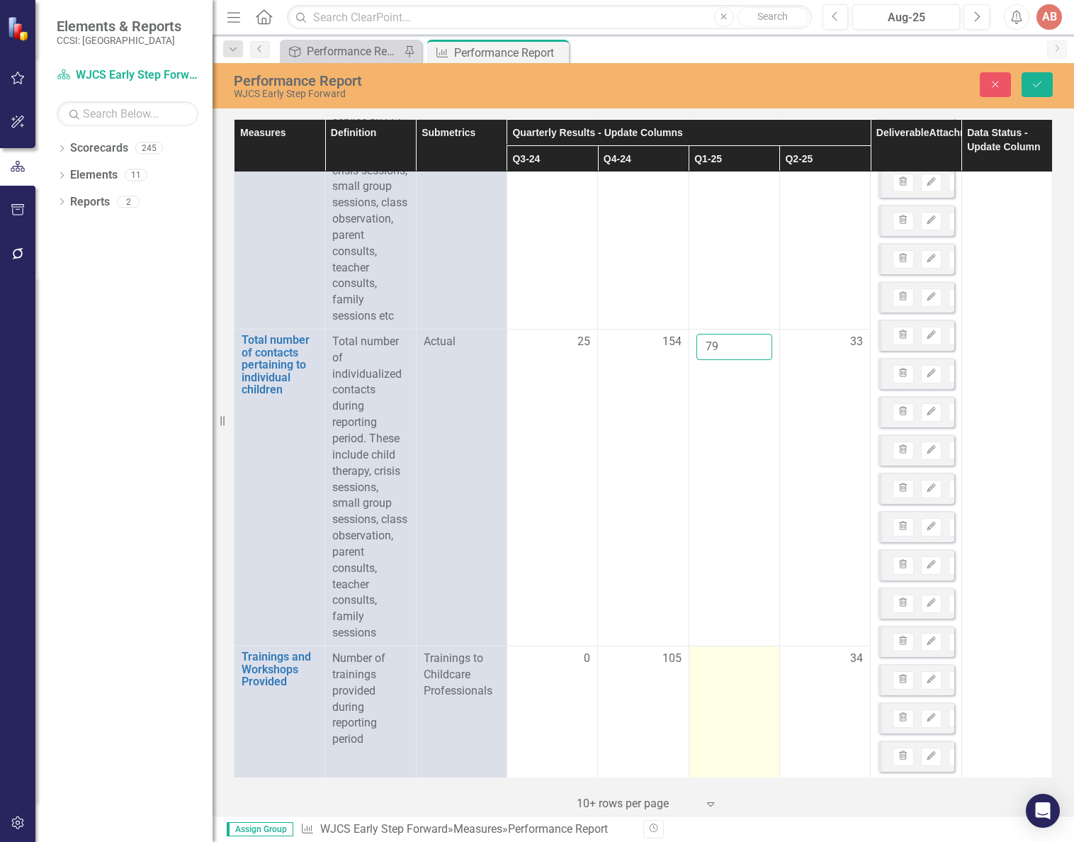
type input "79"
click at [723, 677] on input "number" at bounding box center [735, 664] width 76 height 26
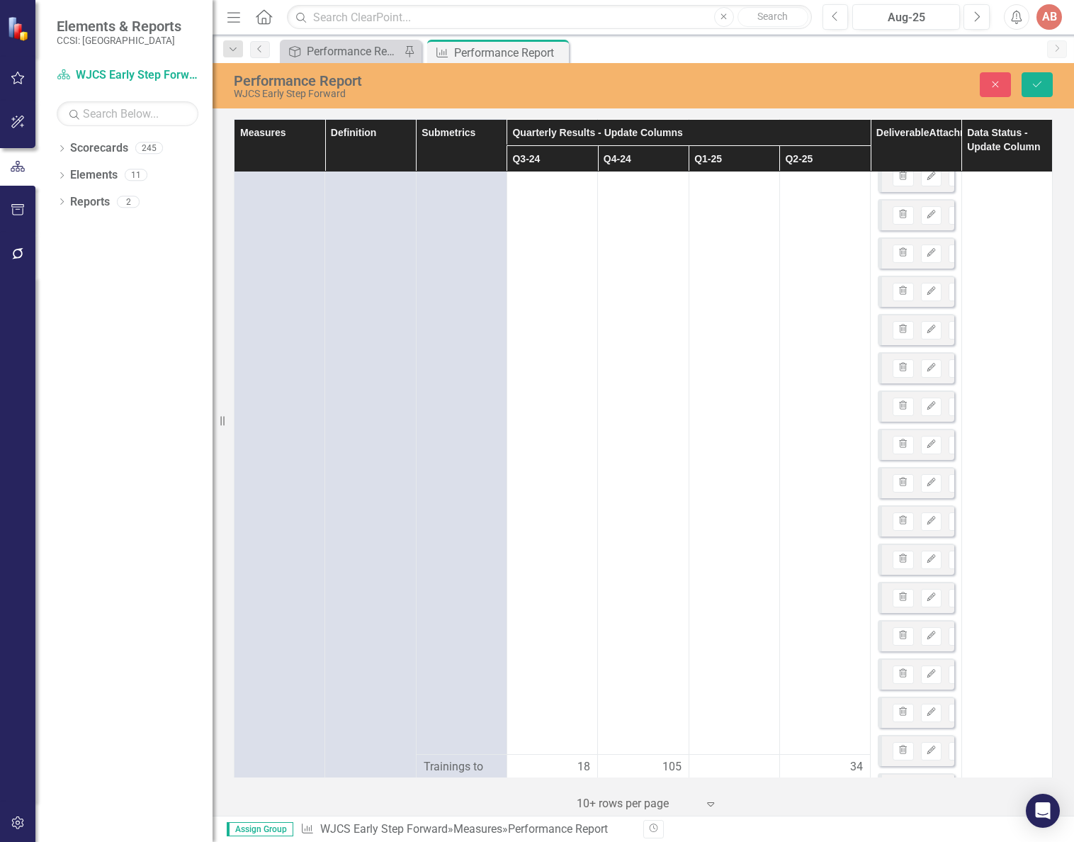
scroll to position [2472, 0]
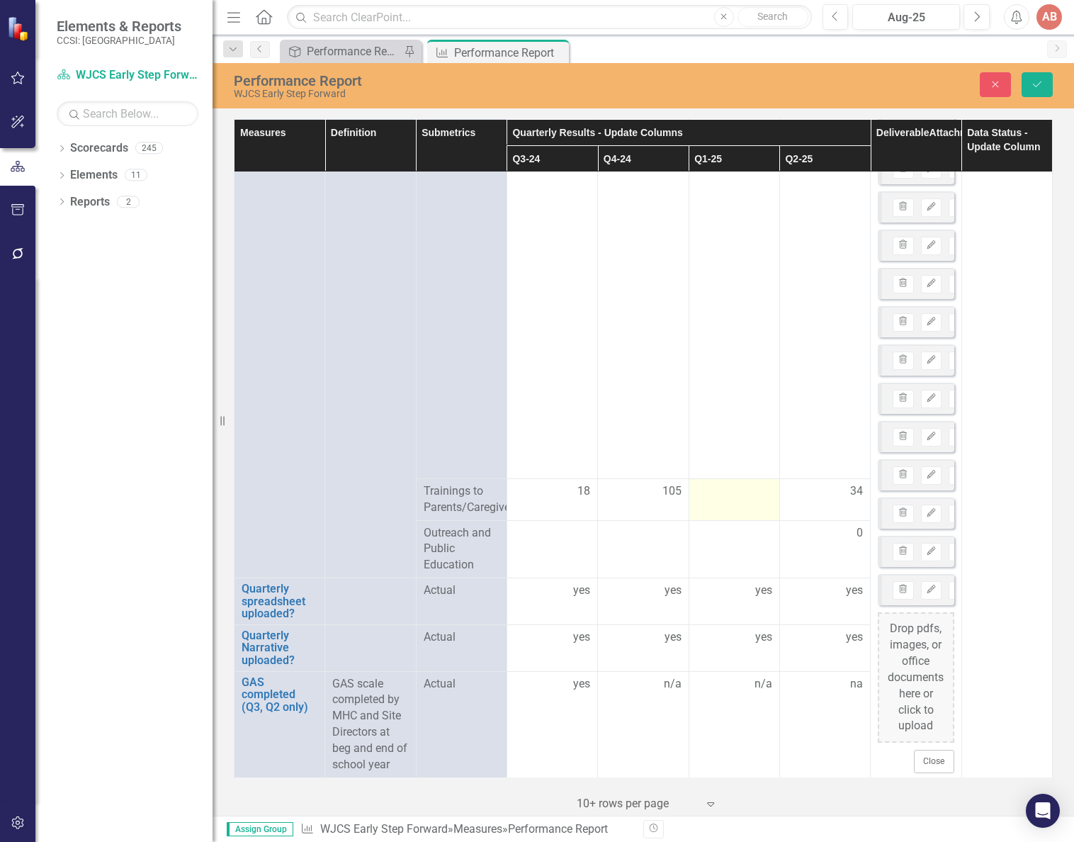
type input "63"
click at [709, 493] on div at bounding box center [735, 491] width 76 height 17
click at [729, 498] on input "number" at bounding box center [735, 496] width 76 height 26
type input "63"
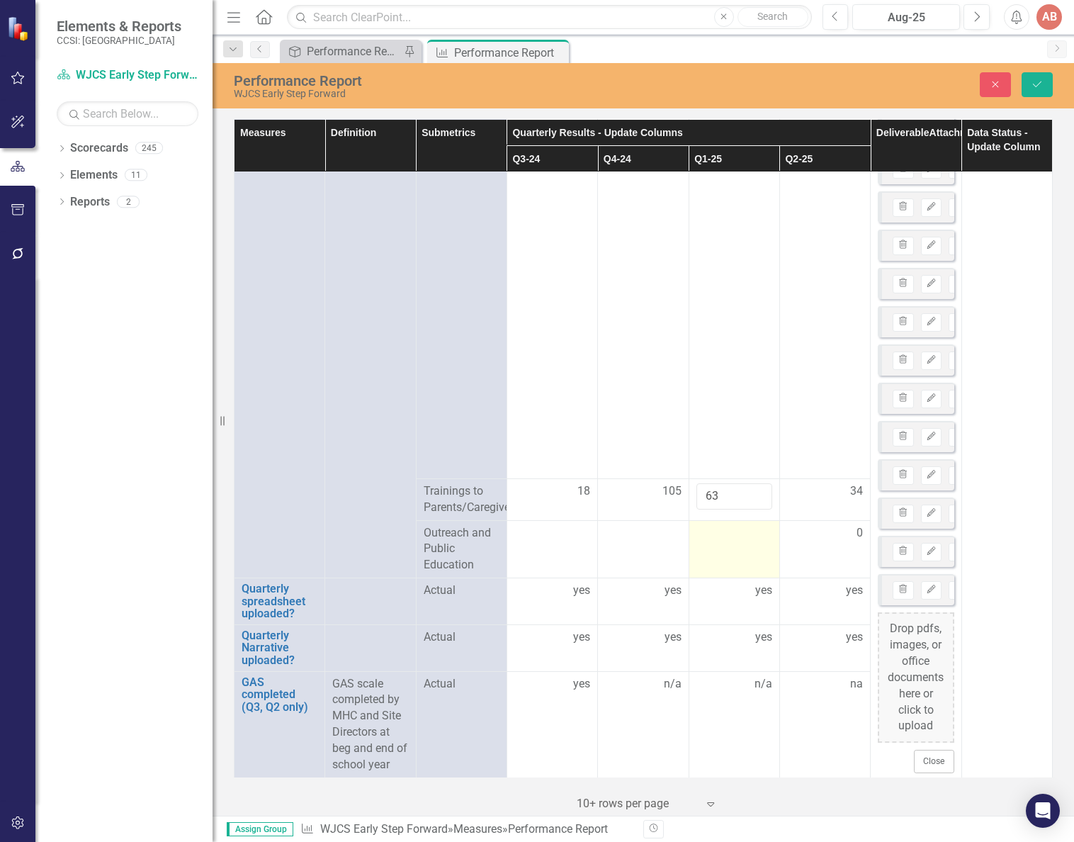
click at [711, 554] on td at bounding box center [734, 549] width 91 height 58
click at [1024, 86] on button "Save" at bounding box center [1037, 84] width 31 height 25
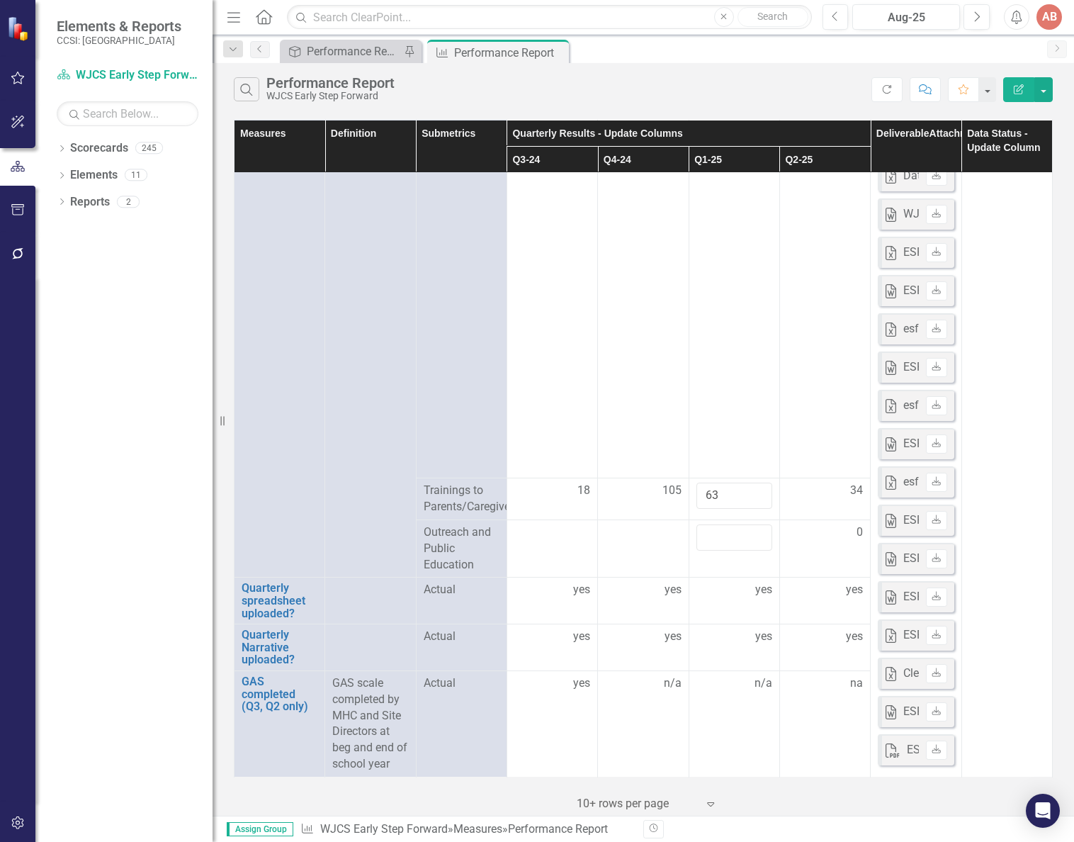
scroll to position [0, 0]
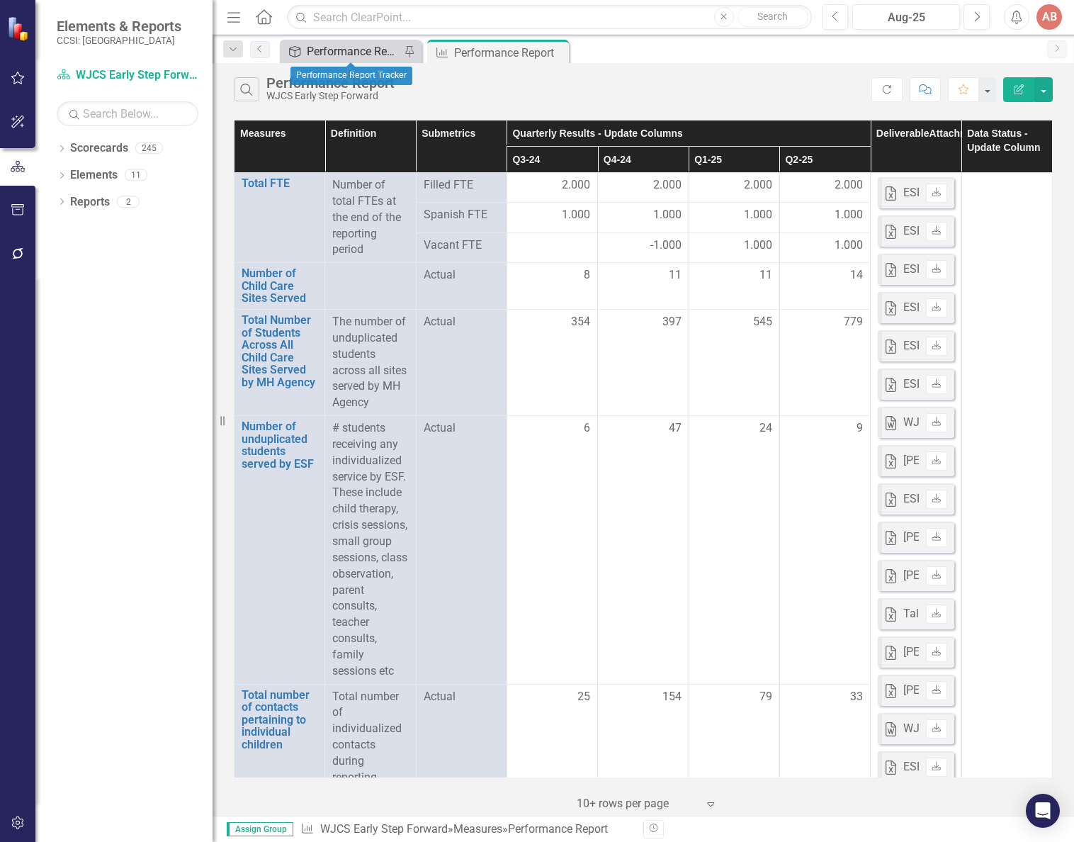
click at [343, 52] on div "Performance Report Tracker" at bounding box center [354, 52] width 94 height 18
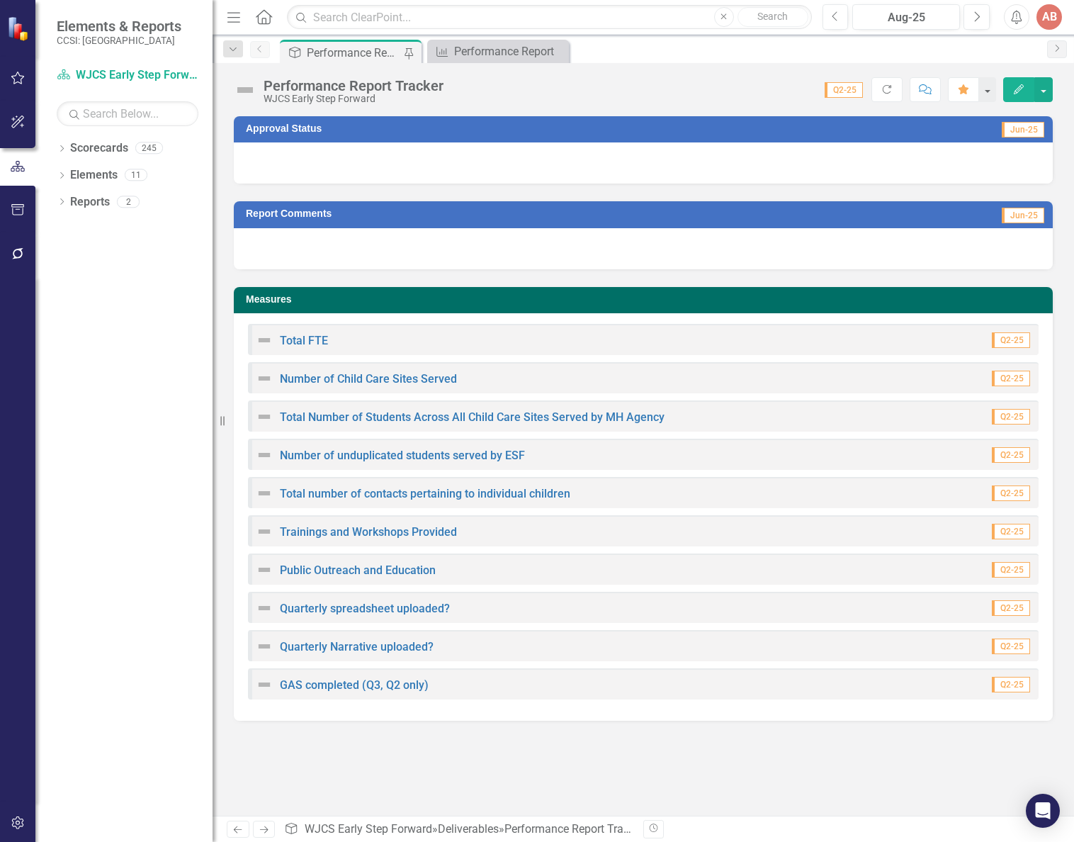
click at [497, 159] on div at bounding box center [643, 162] width 819 height 41
click at [925, 16] on div "Aug-25" at bounding box center [906, 17] width 98 height 17
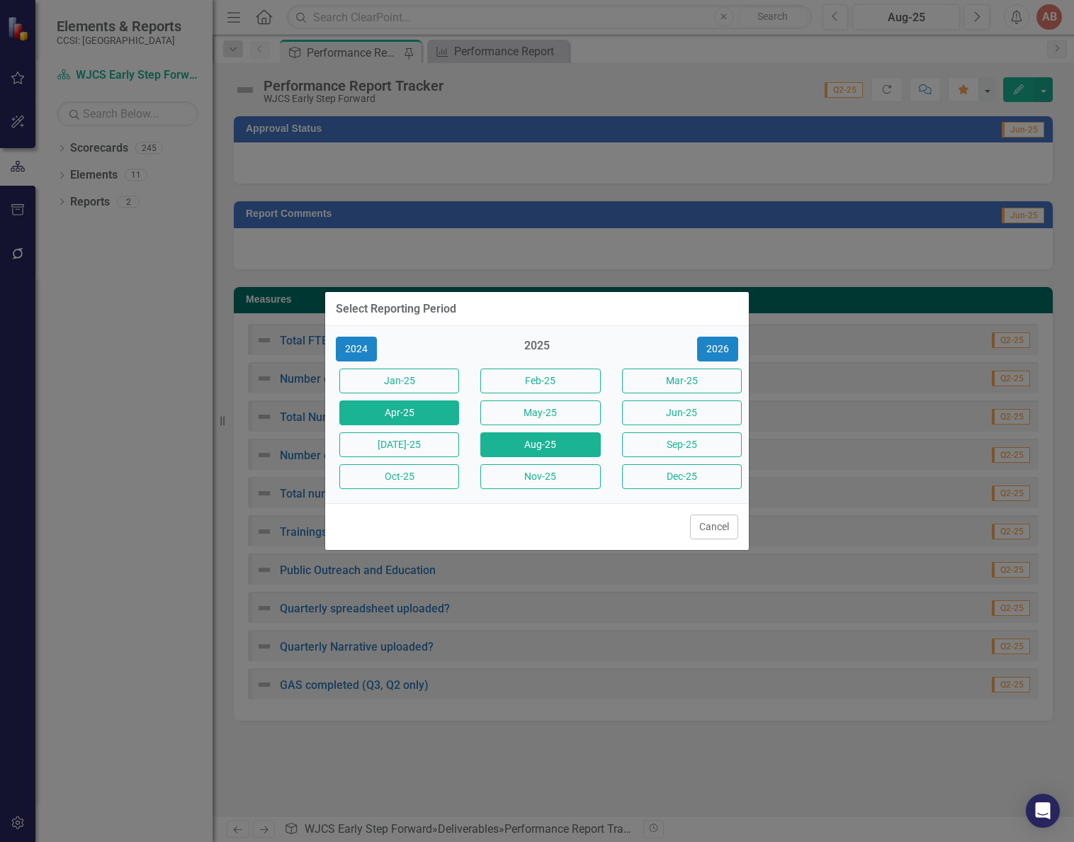
click at [395, 412] on button "Apr-25" at bounding box center [399, 412] width 120 height 25
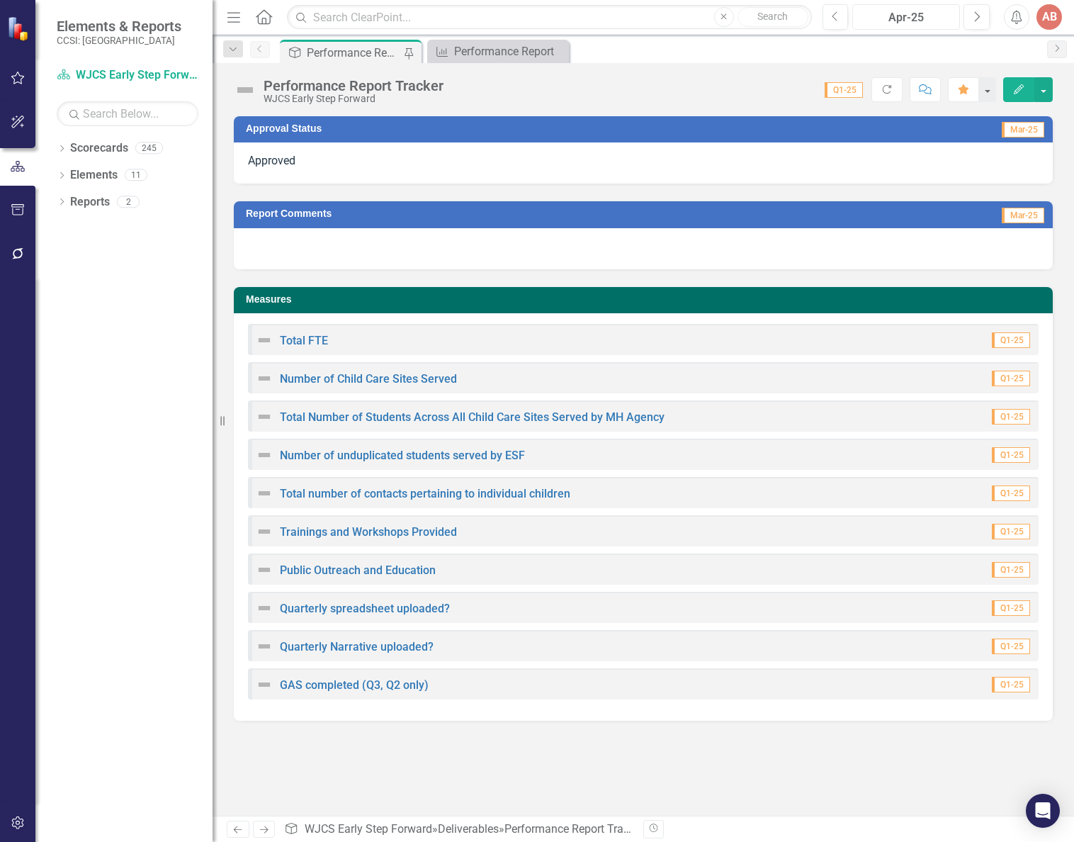
click at [911, 13] on div "Apr-25" at bounding box center [906, 17] width 98 height 17
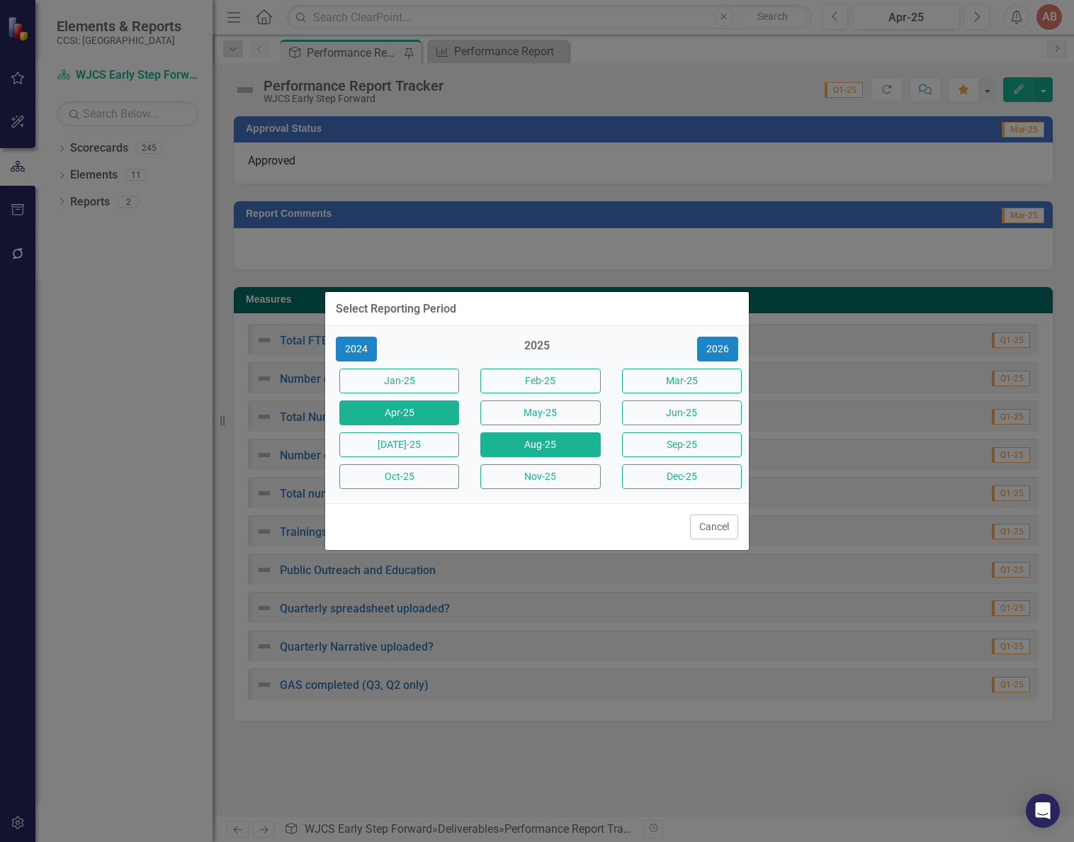
click at [499, 439] on button "Aug-25" at bounding box center [540, 444] width 120 height 25
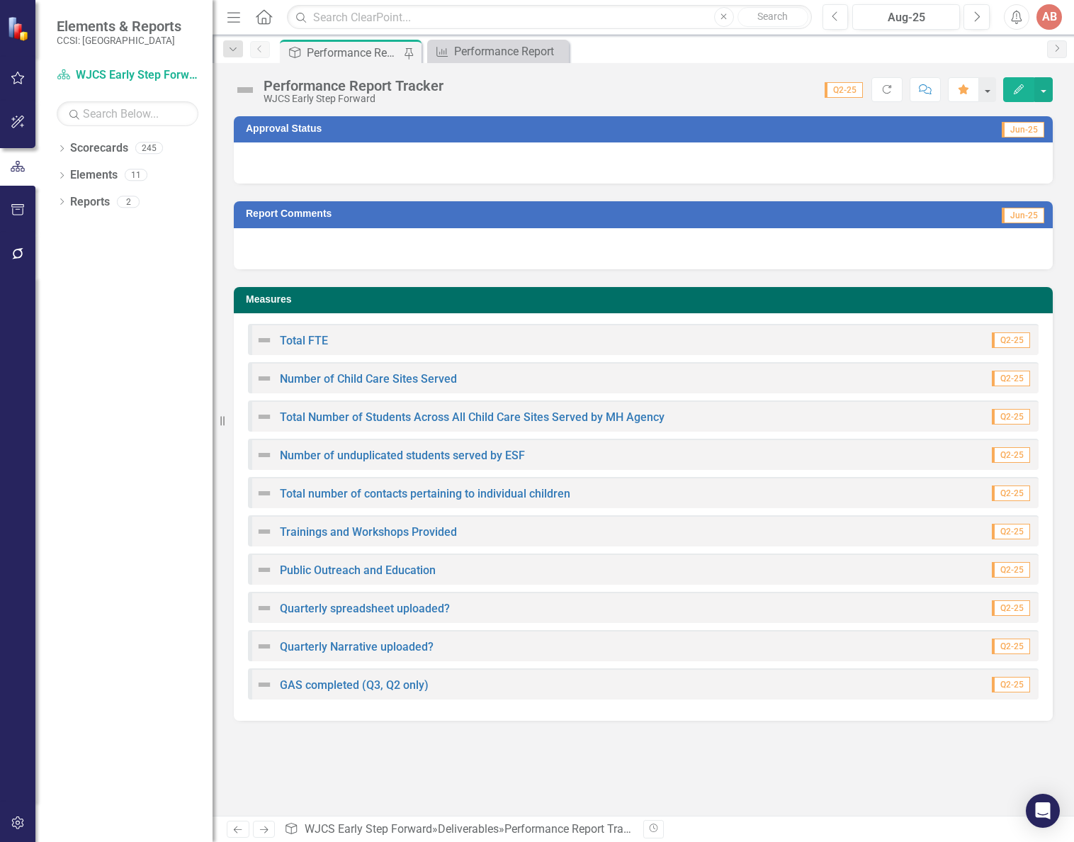
click at [548, 164] on div at bounding box center [643, 162] width 819 height 41
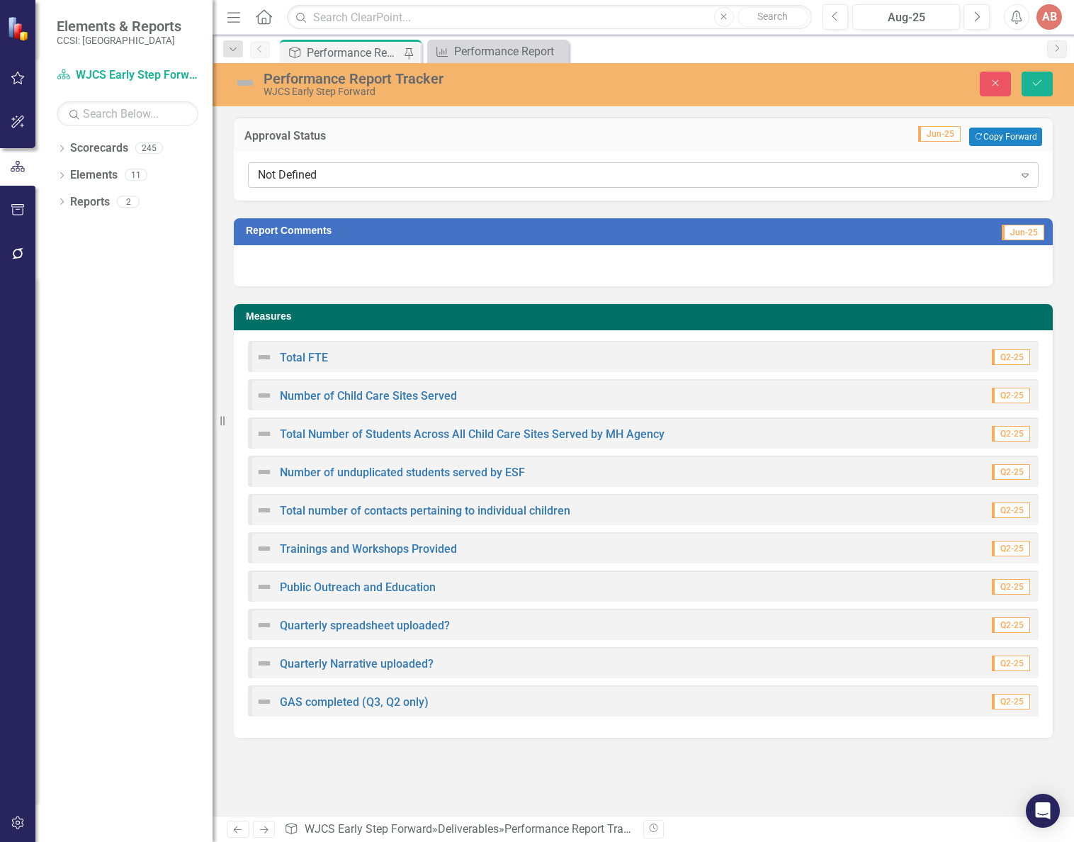
click at [548, 175] on div "Not Defined" at bounding box center [636, 175] width 756 height 16
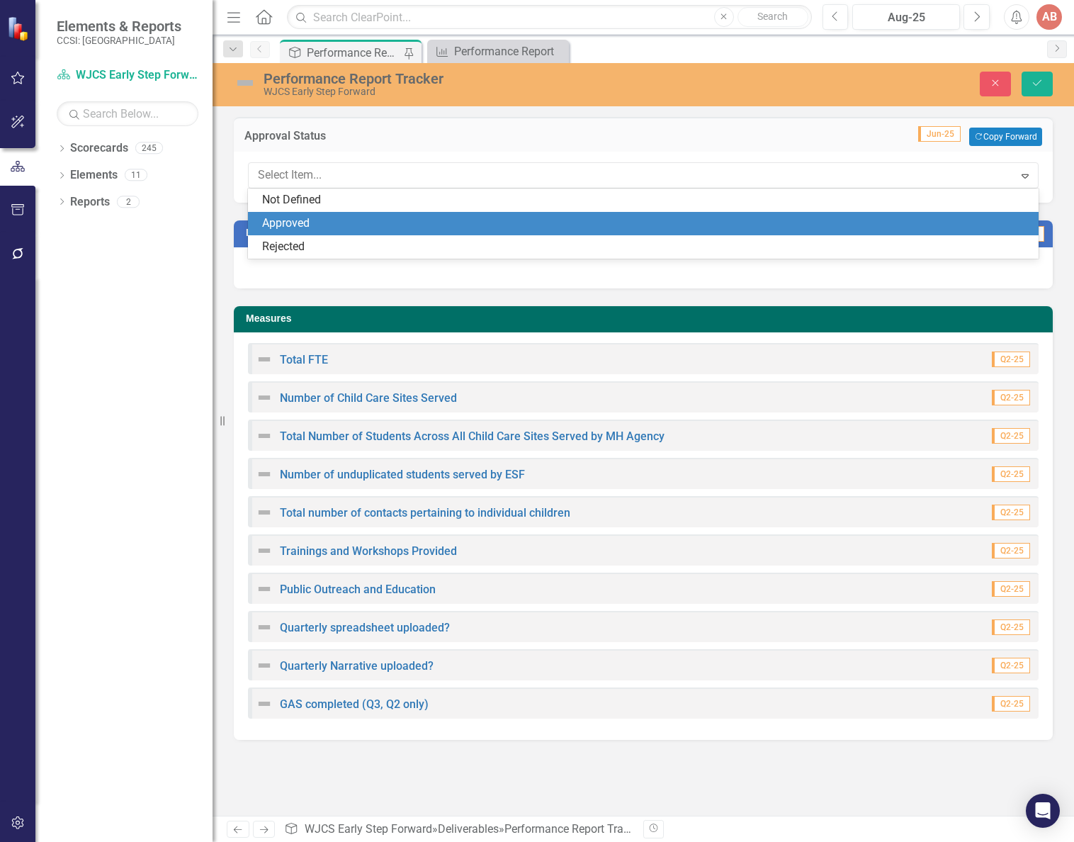
click at [527, 217] on div "Approved" at bounding box center [646, 223] width 768 height 16
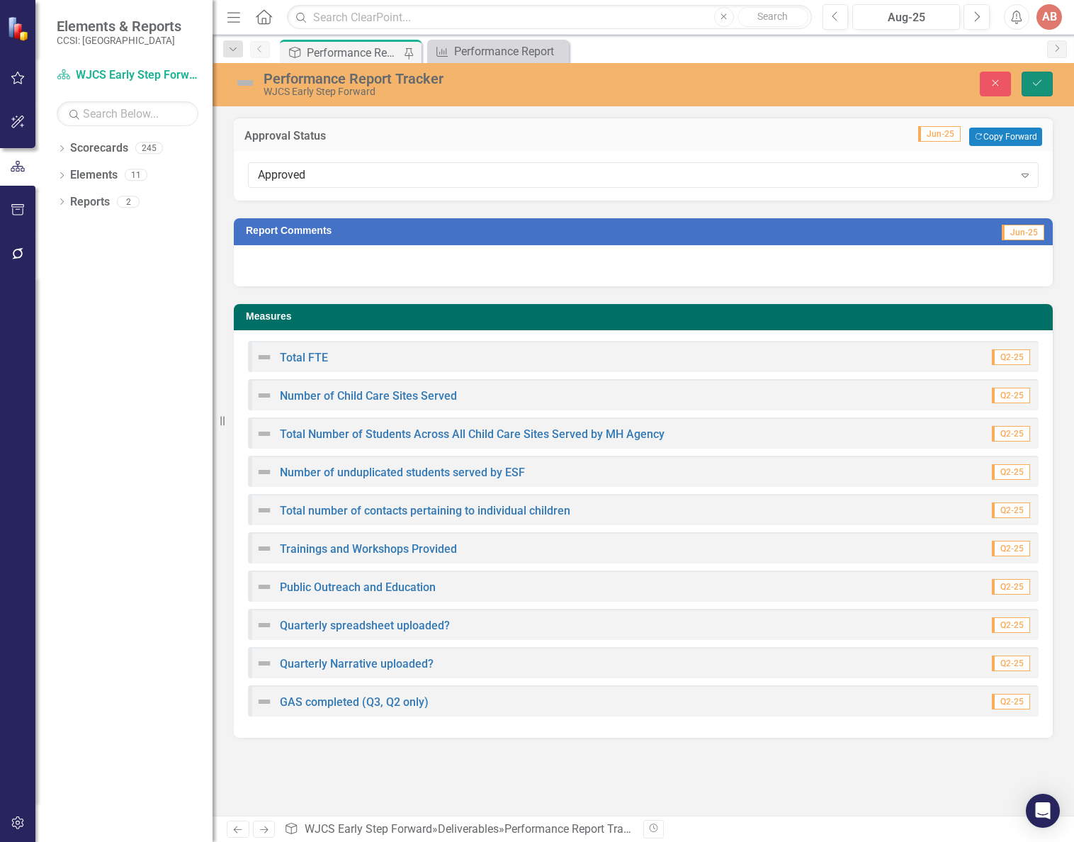
click at [1024, 81] on button "Save" at bounding box center [1037, 84] width 31 height 25
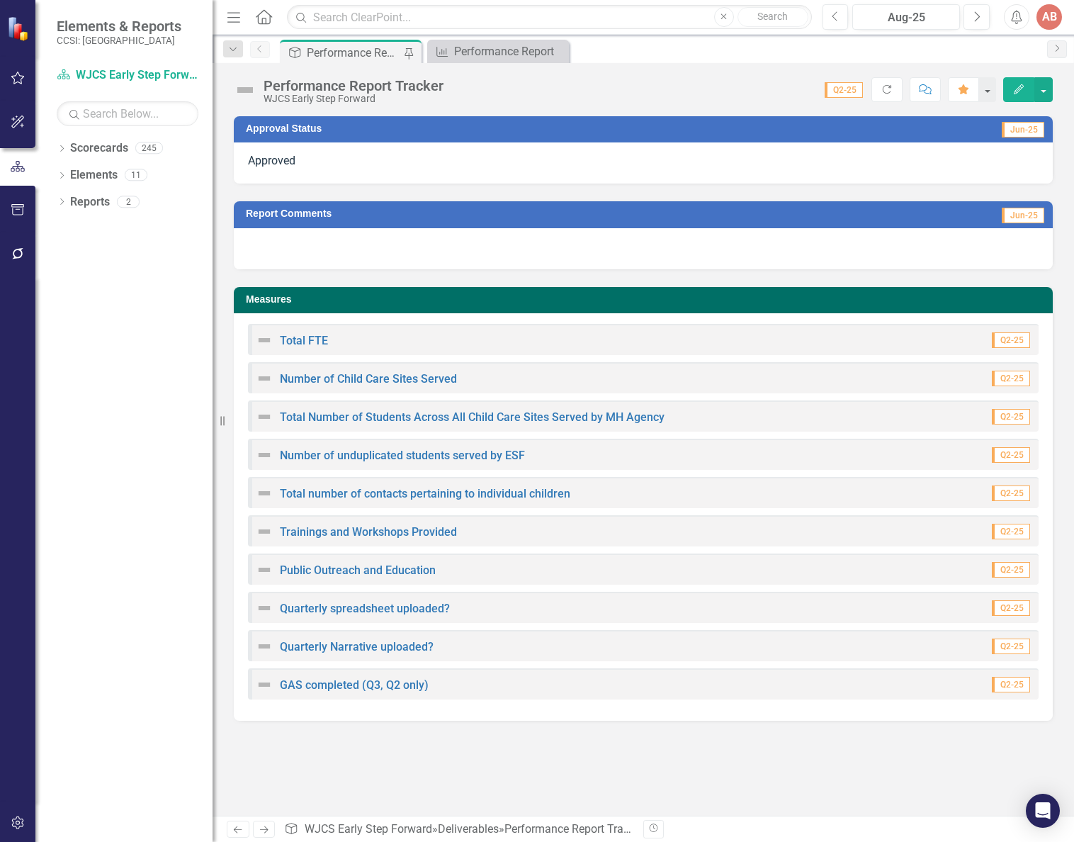
click at [106, 366] on div "Dropdown Scorecards 245 Dropdown [GEOGRAPHIC_DATA] Dropdown A-HOME(A-propos) A-…" at bounding box center [123, 489] width 177 height 705
click at [1024, 13] on div "AB" at bounding box center [1050, 17] width 26 height 26
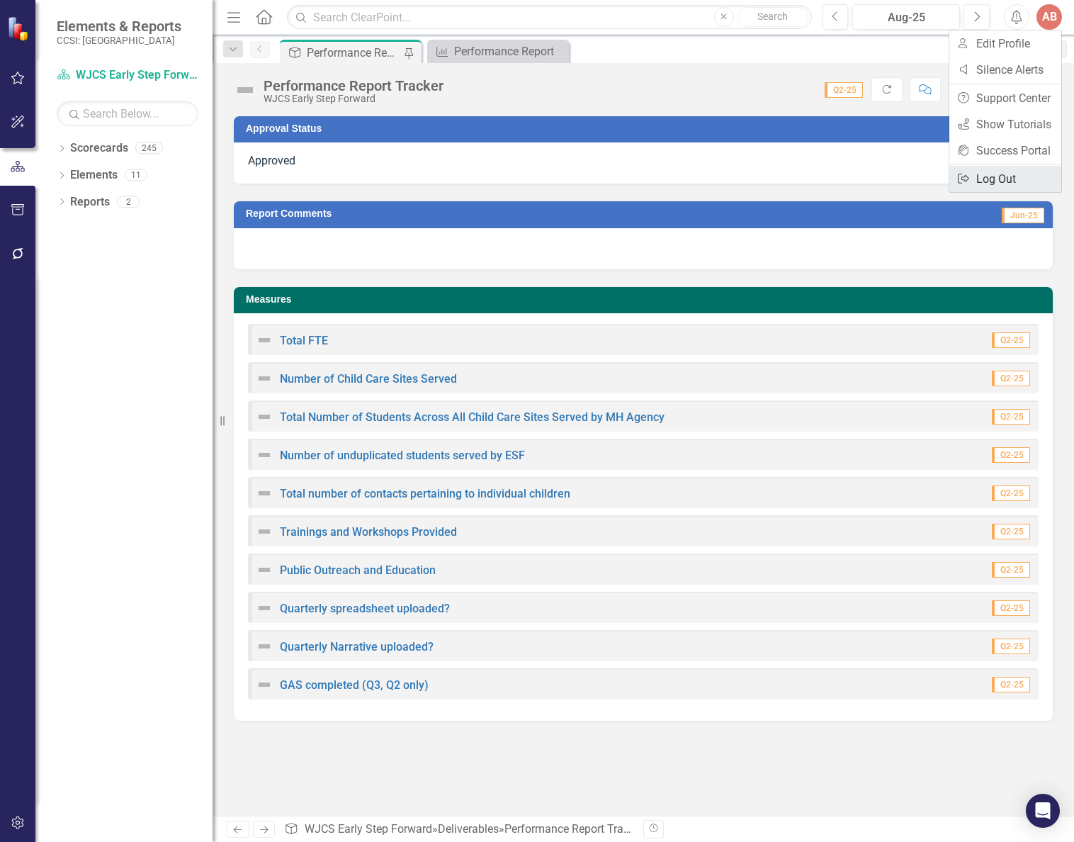
click at [981, 181] on link "Logout Log Out" at bounding box center [1006, 179] width 112 height 26
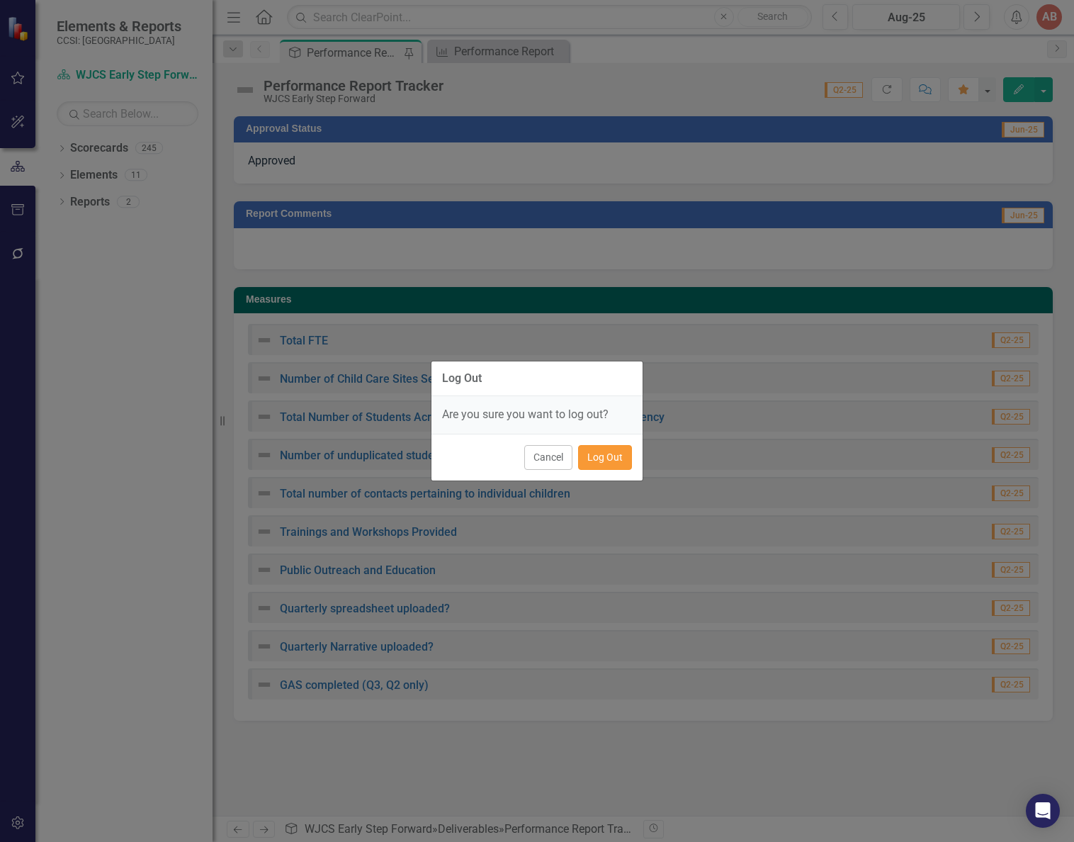
click at [586, 468] on button "Log Out" at bounding box center [605, 457] width 54 height 25
